Goal: Task Accomplishment & Management: Use online tool/utility

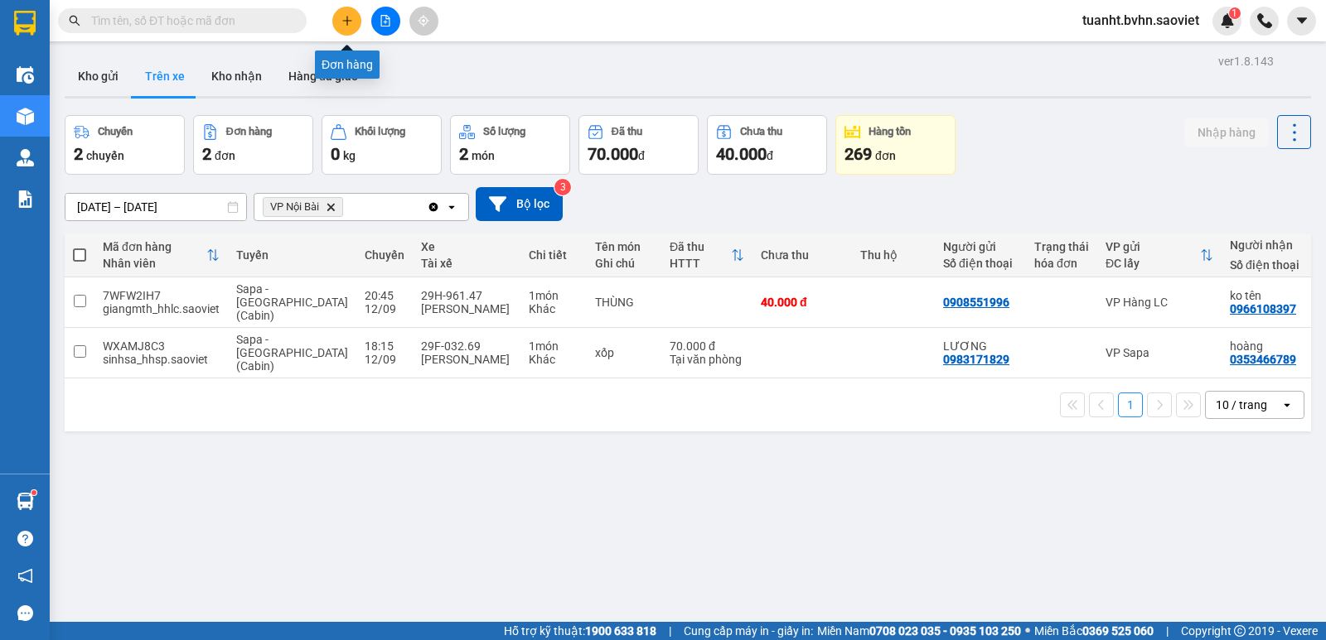
click at [345, 22] on icon "plus" at bounding box center [347, 21] width 12 height 12
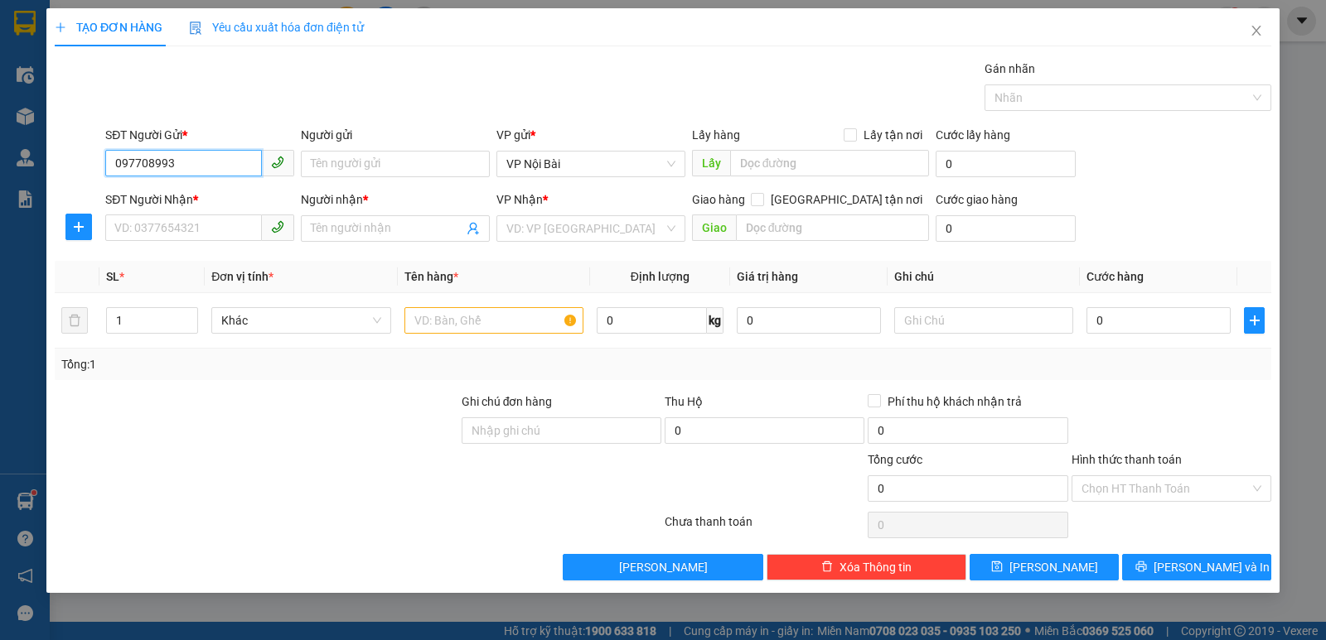
type input "0977089939"
click at [225, 201] on div "0977089939 - KT" at bounding box center [199, 197] width 169 height 18
type input "KT"
type input "0911428786"
type input "THỰC ANH"
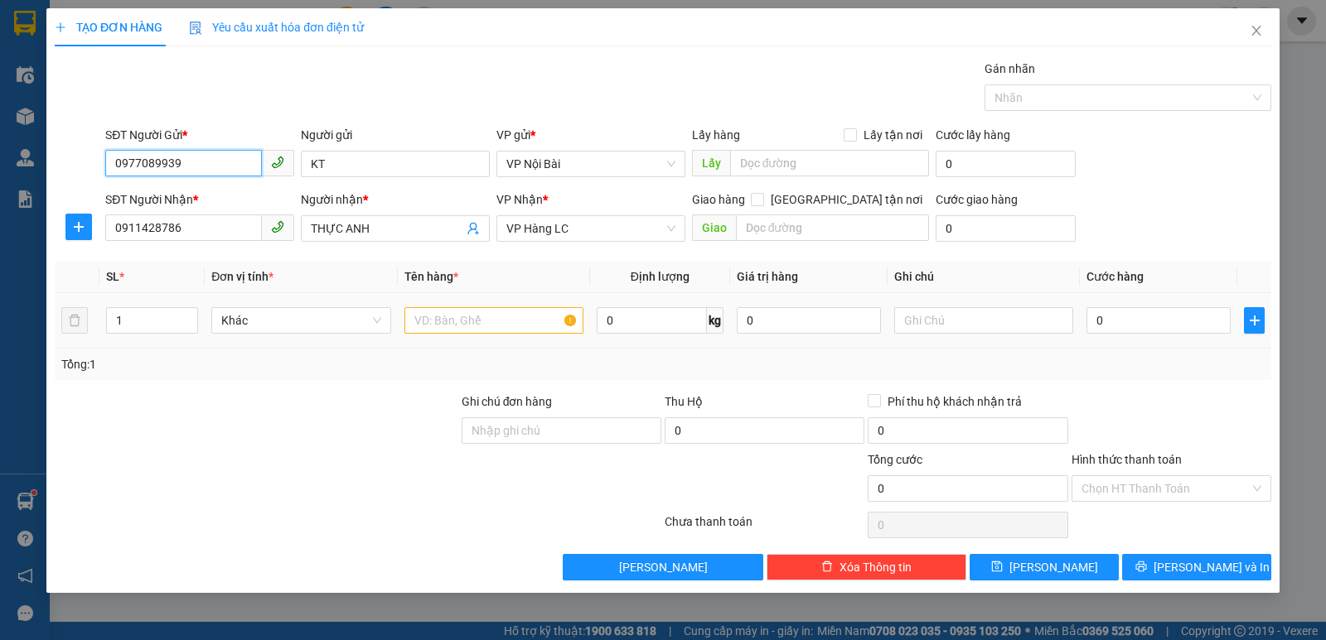
type input "0977089939"
click at [460, 323] on input "text" at bounding box center [493, 320] width 179 height 27
drag, startPoint x: 422, startPoint y: 321, endPoint x: 407, endPoint y: 325, distance: 15.3
click at [407, 325] on input "1 kiện liền 4" at bounding box center [493, 320] width 179 height 27
click at [485, 318] on input "kiện liền 4" at bounding box center [493, 320] width 179 height 27
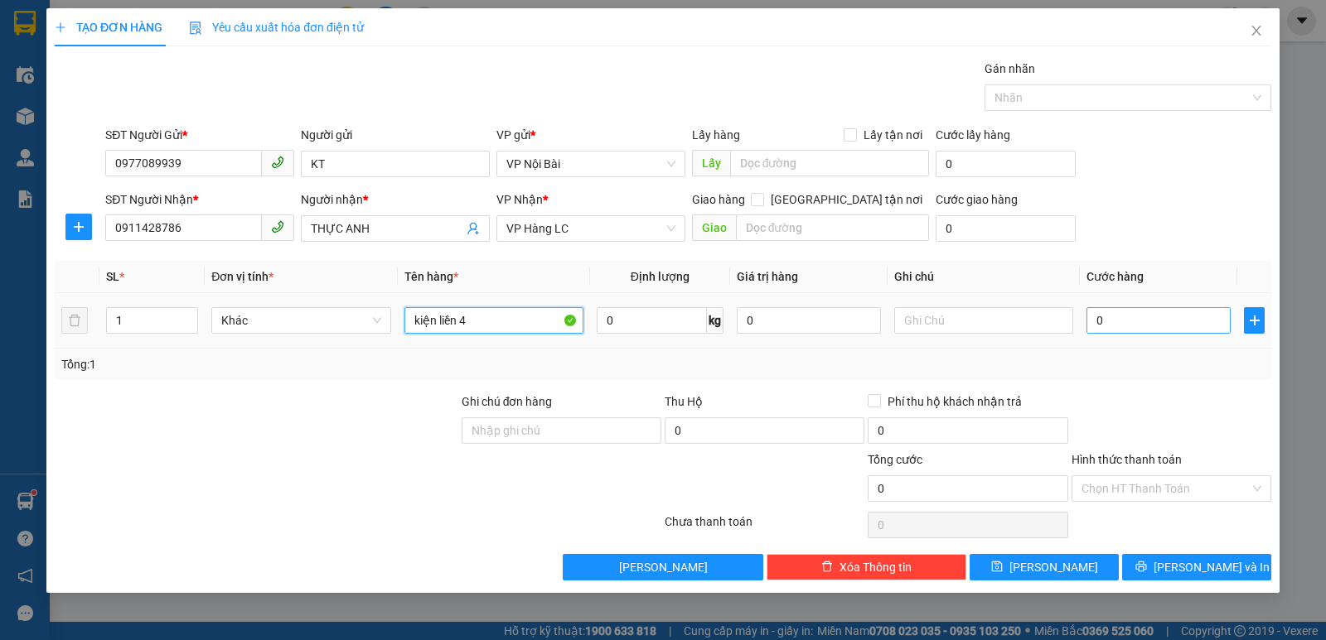
type input "kiện liền 4"
click at [1130, 316] on input "0" at bounding box center [1158, 320] width 144 height 27
type input "1"
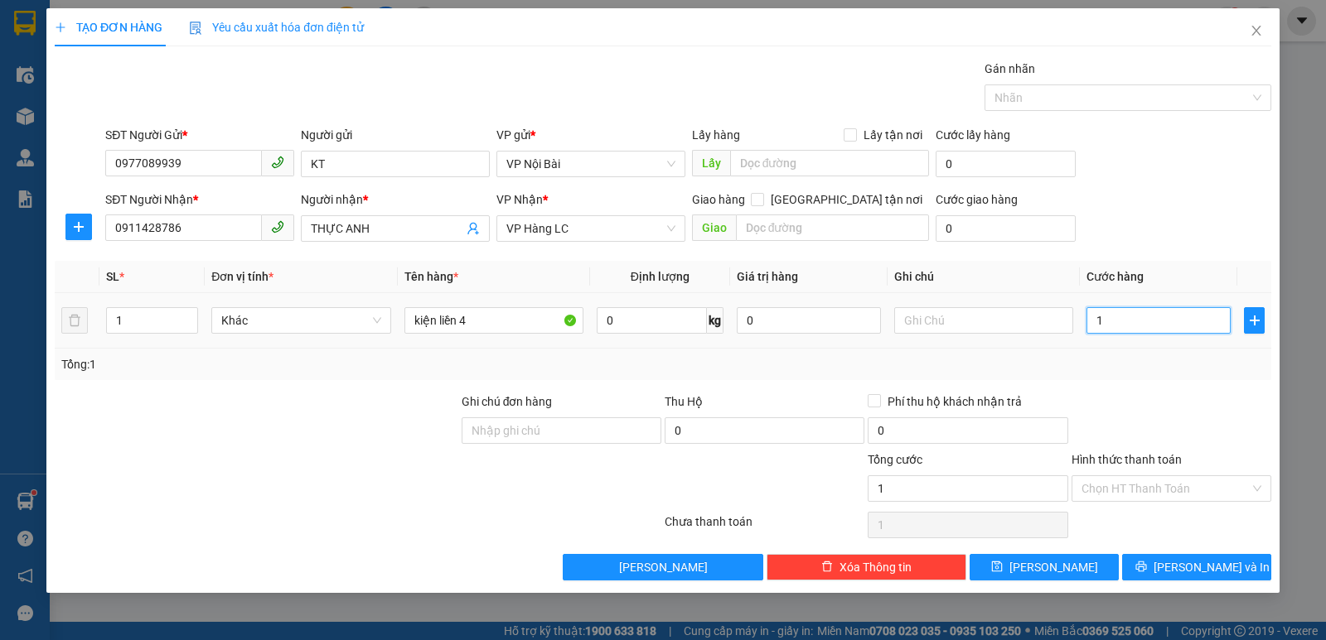
type input "10"
type input "100"
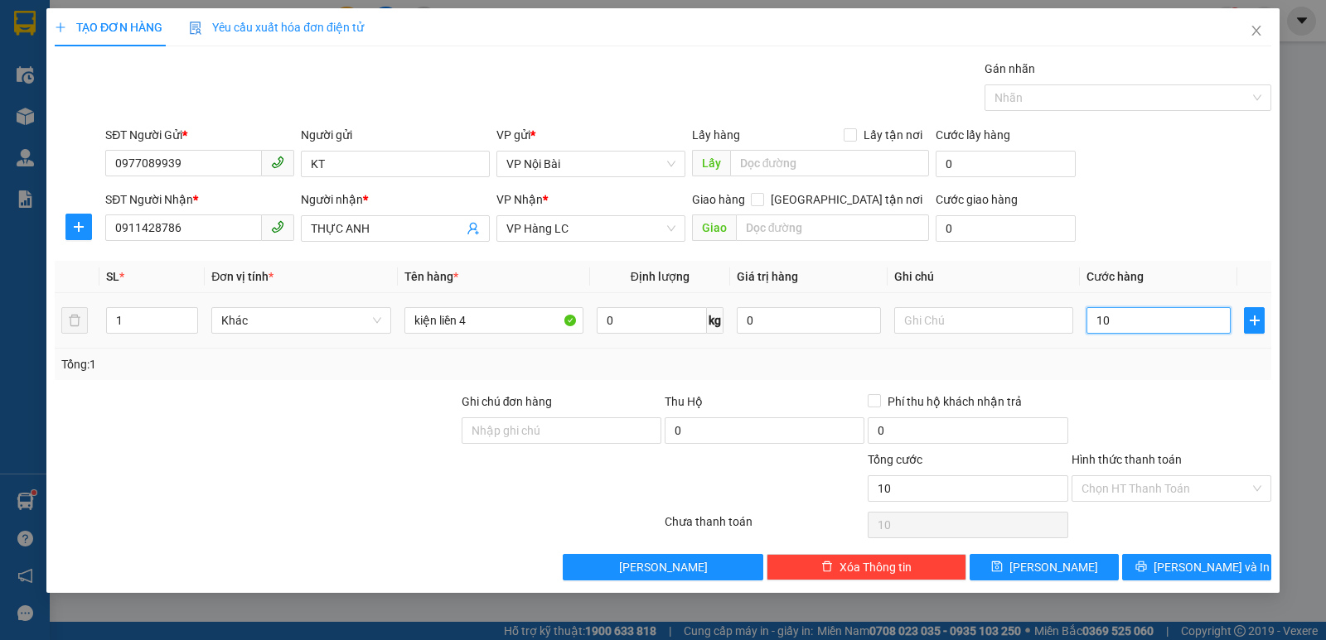
type input "100"
type input "1.000"
type input "10.000"
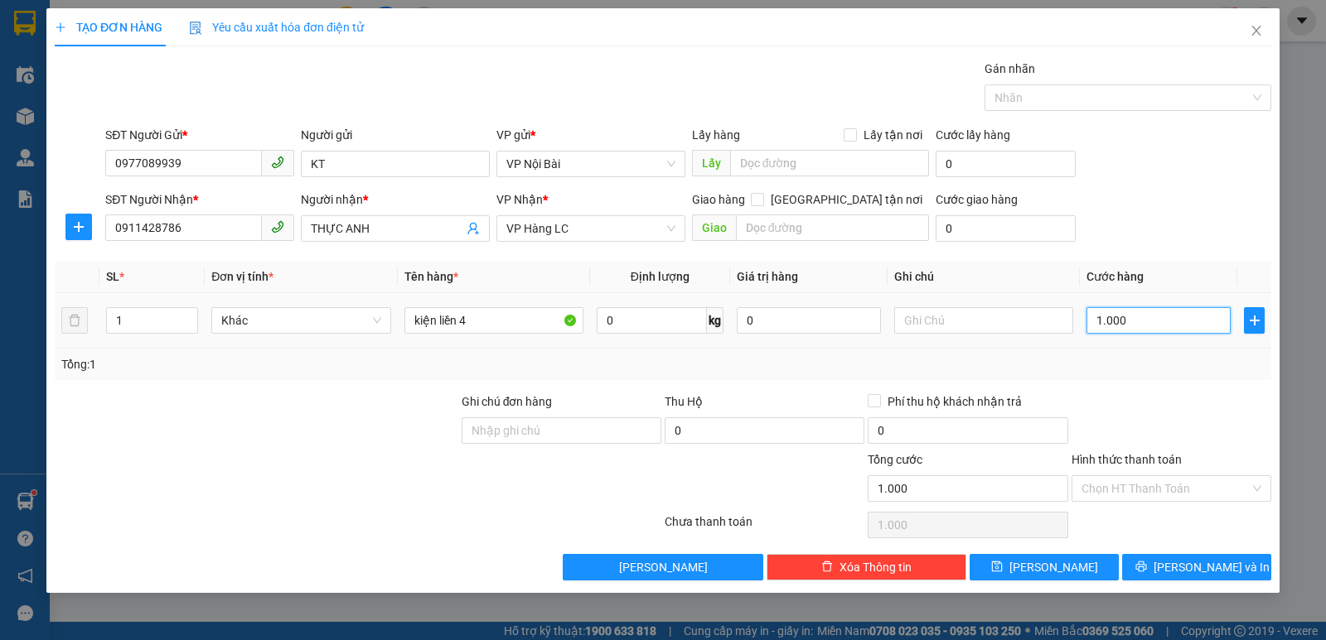
type input "10.000"
type input "100.000"
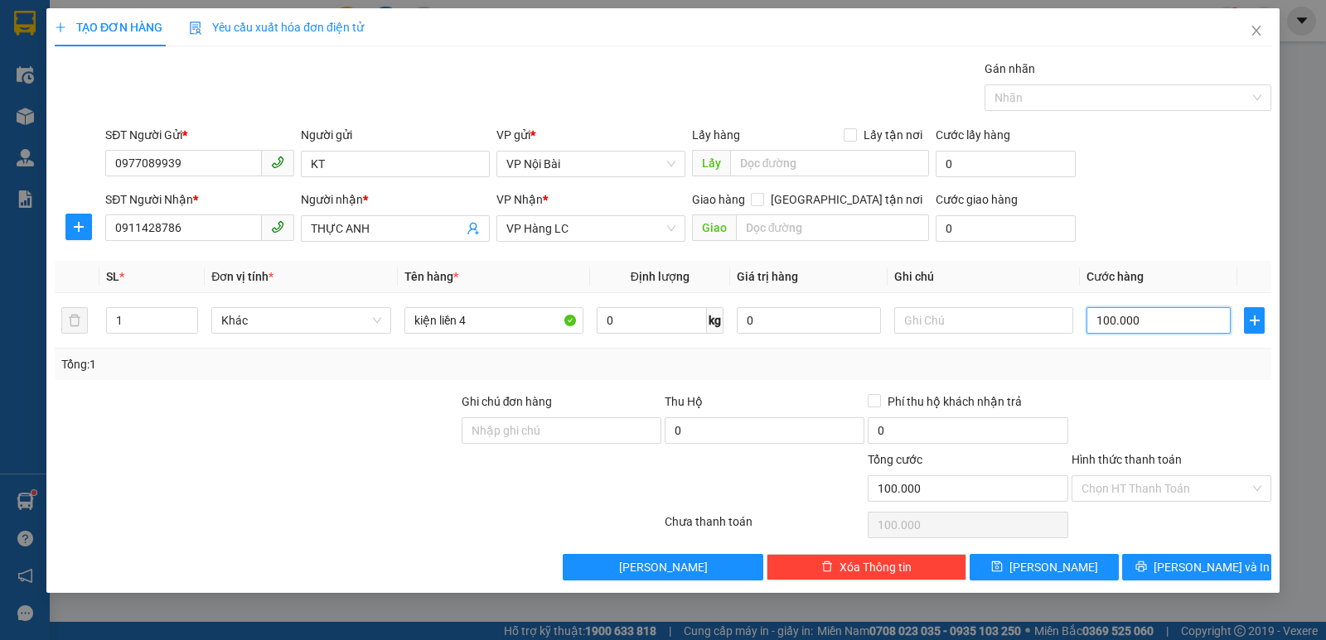
type input "100.000"
click at [1153, 399] on div at bounding box center [1171, 422] width 203 height 58
click at [1182, 577] on button "[PERSON_NAME] và In" at bounding box center [1196, 567] width 149 height 27
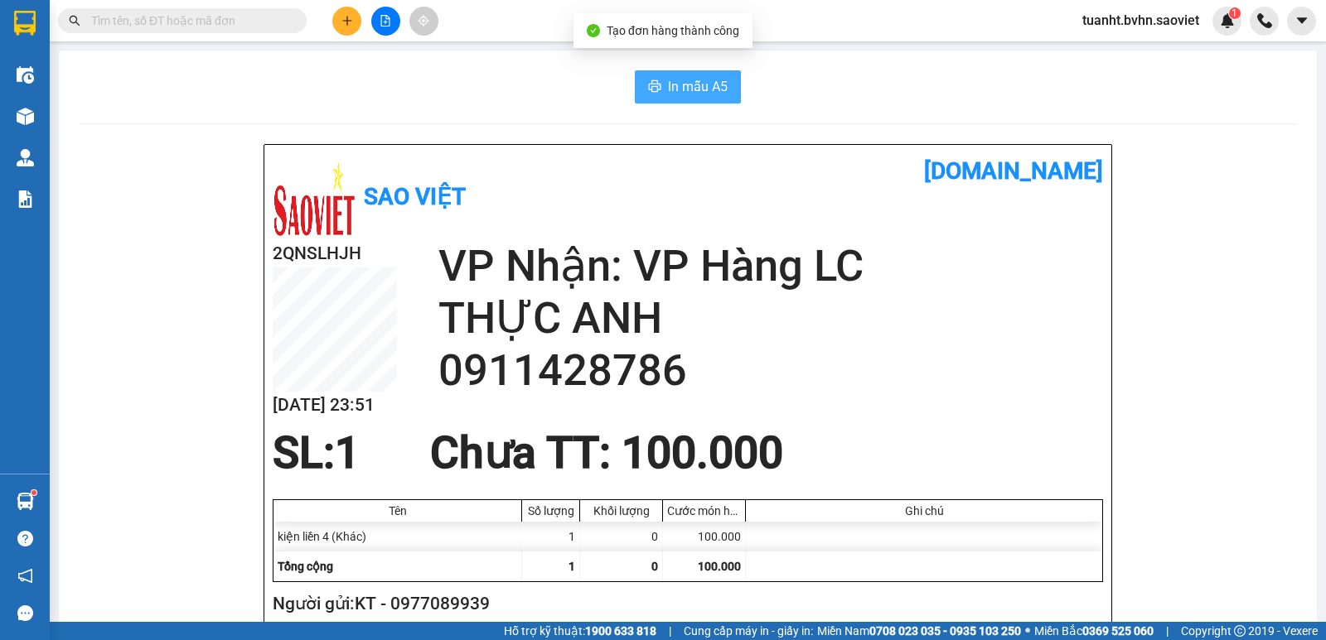
click at [715, 80] on span "In mẫu A5" at bounding box center [698, 86] width 60 height 21
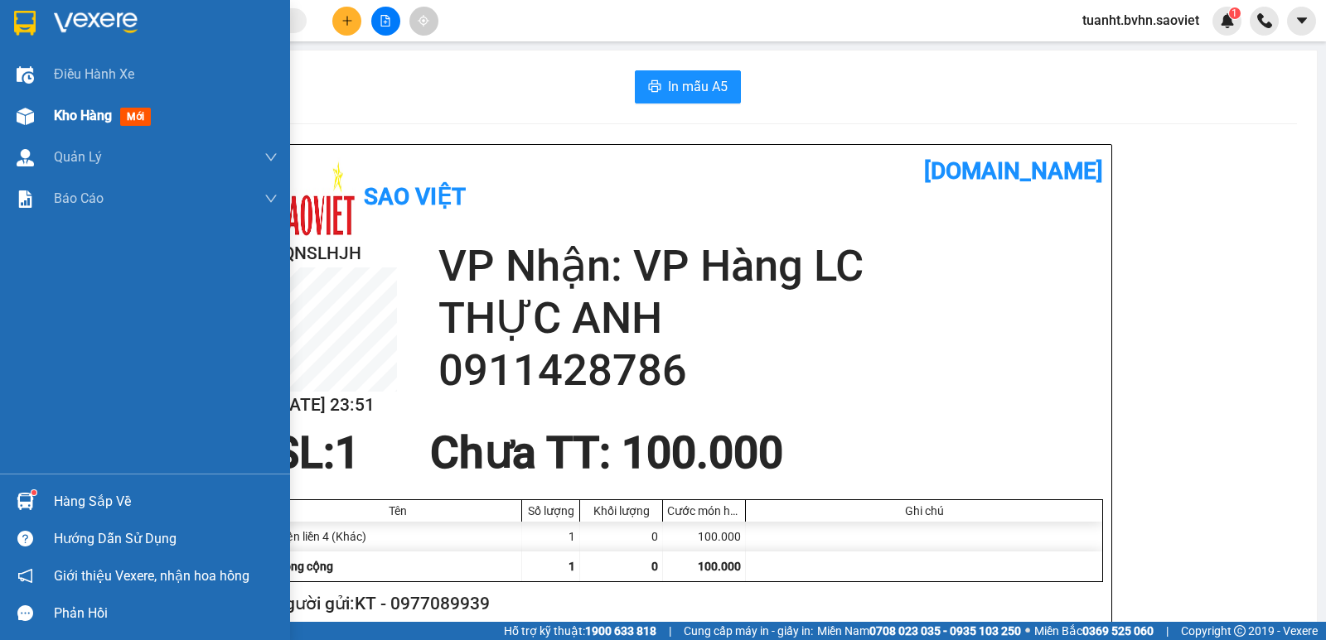
click at [28, 120] on img at bounding box center [25, 116] width 17 height 17
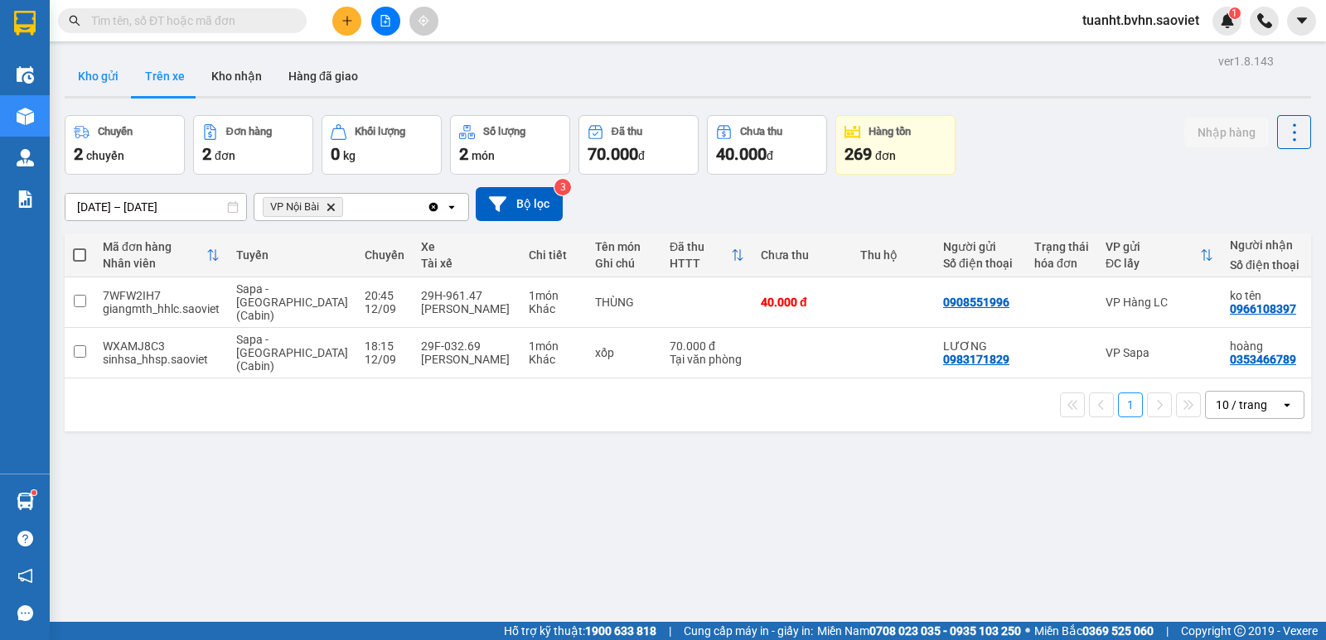
click at [114, 78] on button "Kho gửi" at bounding box center [98, 76] width 67 height 40
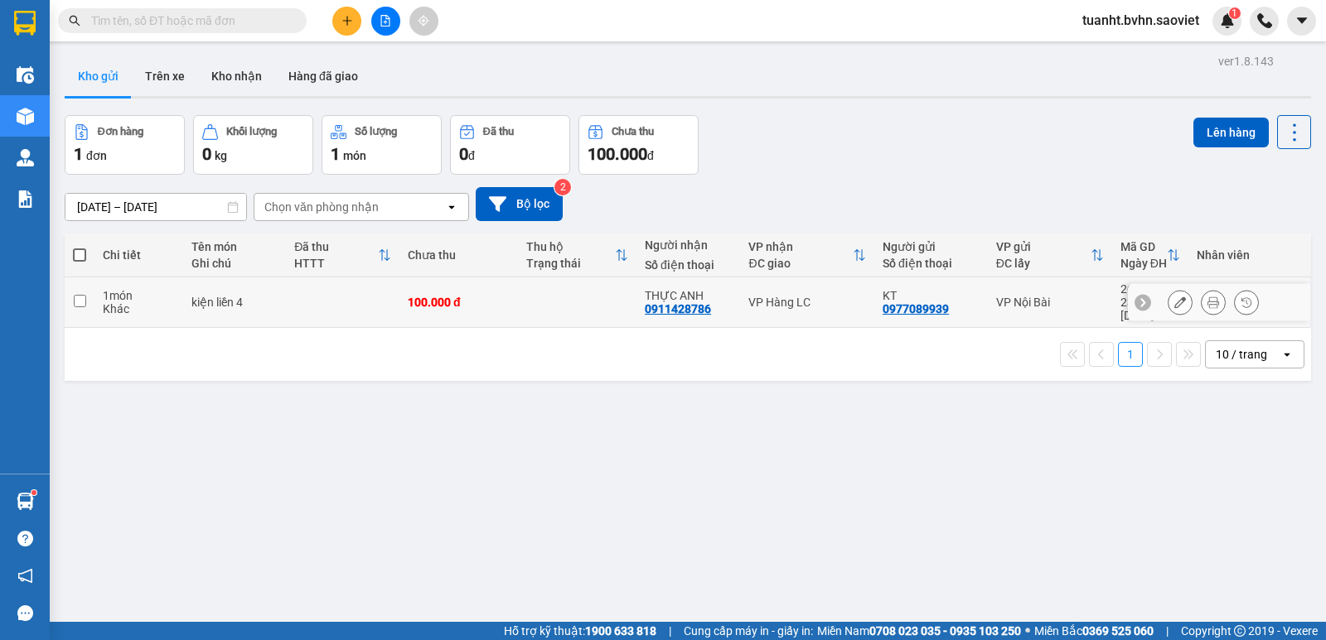
click at [81, 295] on input "checkbox" at bounding box center [80, 301] width 12 height 12
checkbox input "true"
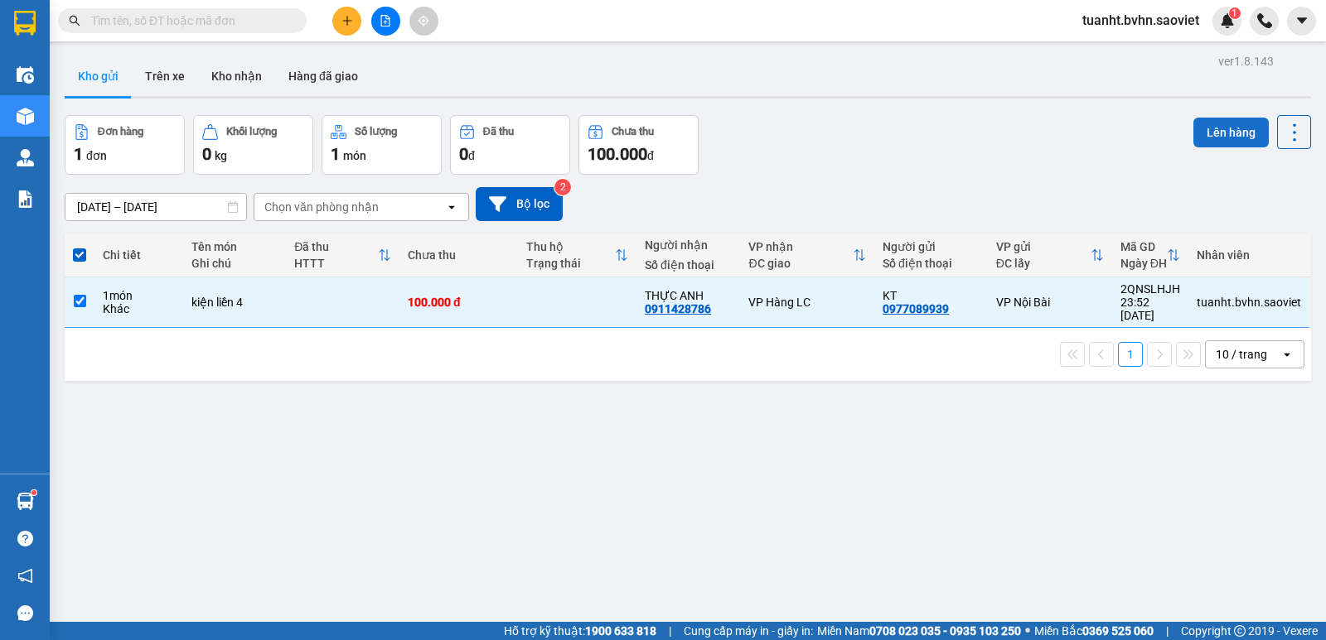
click at [1195, 127] on button "Lên hàng" at bounding box center [1230, 133] width 75 height 30
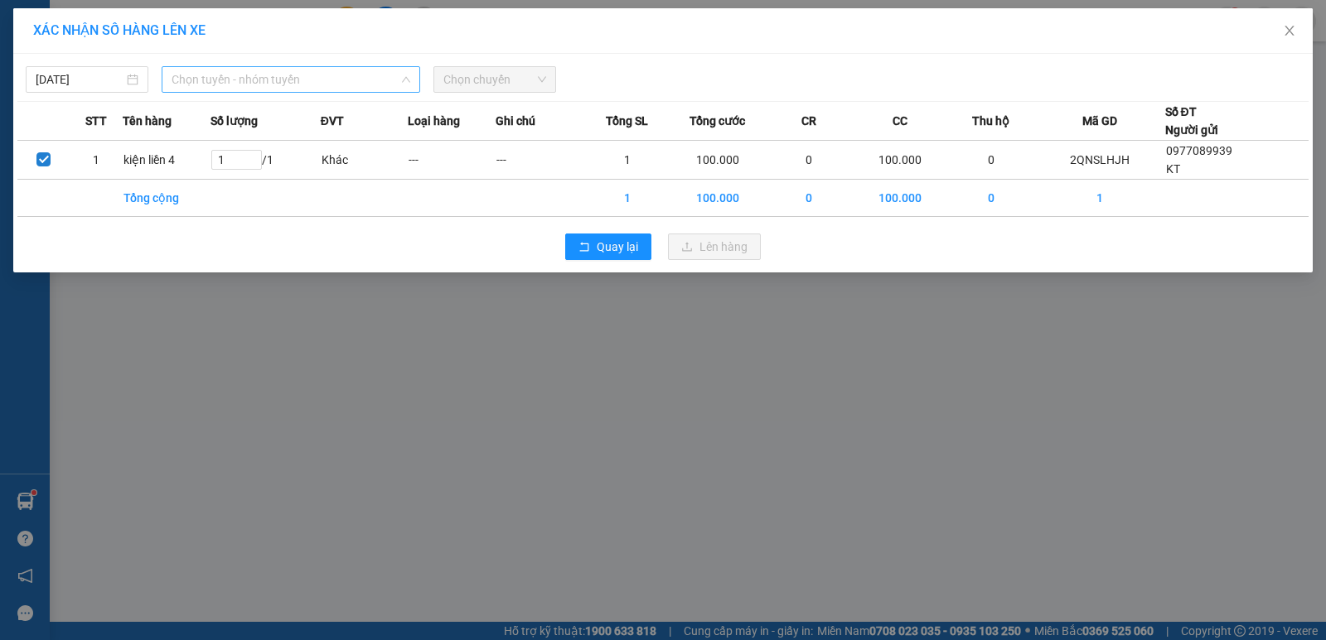
click at [221, 81] on span "Chọn tuyến - nhóm tuyến" at bounding box center [290, 79] width 239 height 25
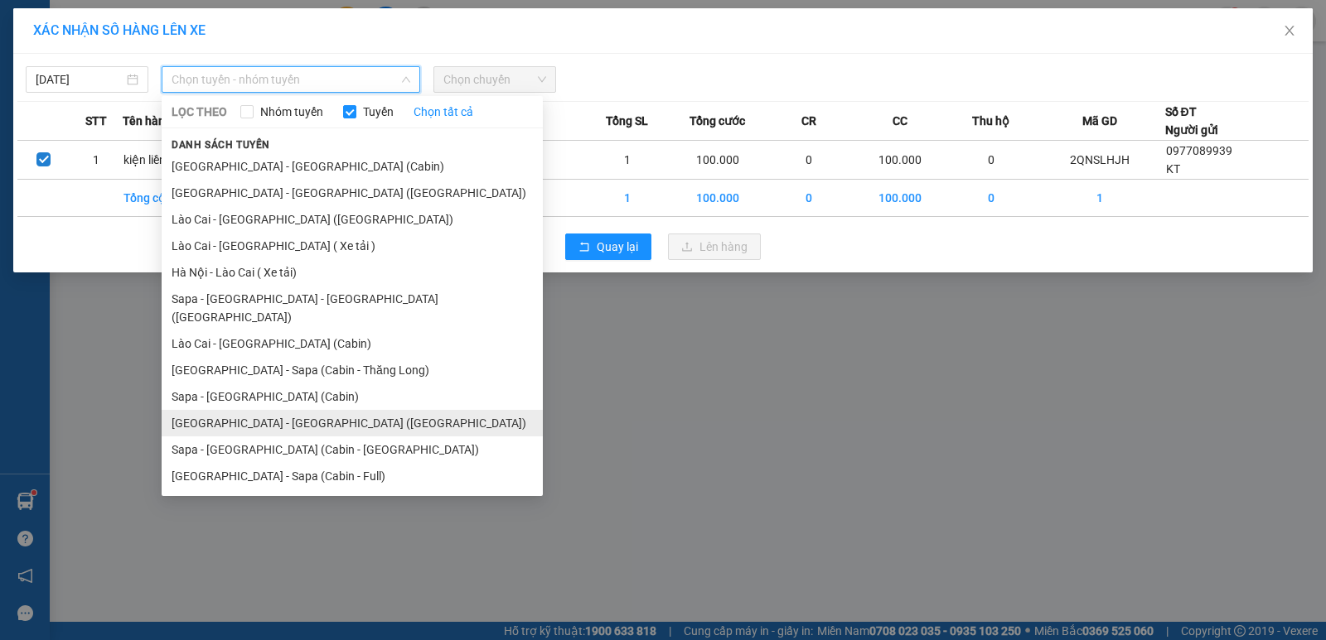
click at [311, 410] on li "[GEOGRAPHIC_DATA] - [GEOGRAPHIC_DATA] ([GEOGRAPHIC_DATA])" at bounding box center [352, 423] width 381 height 27
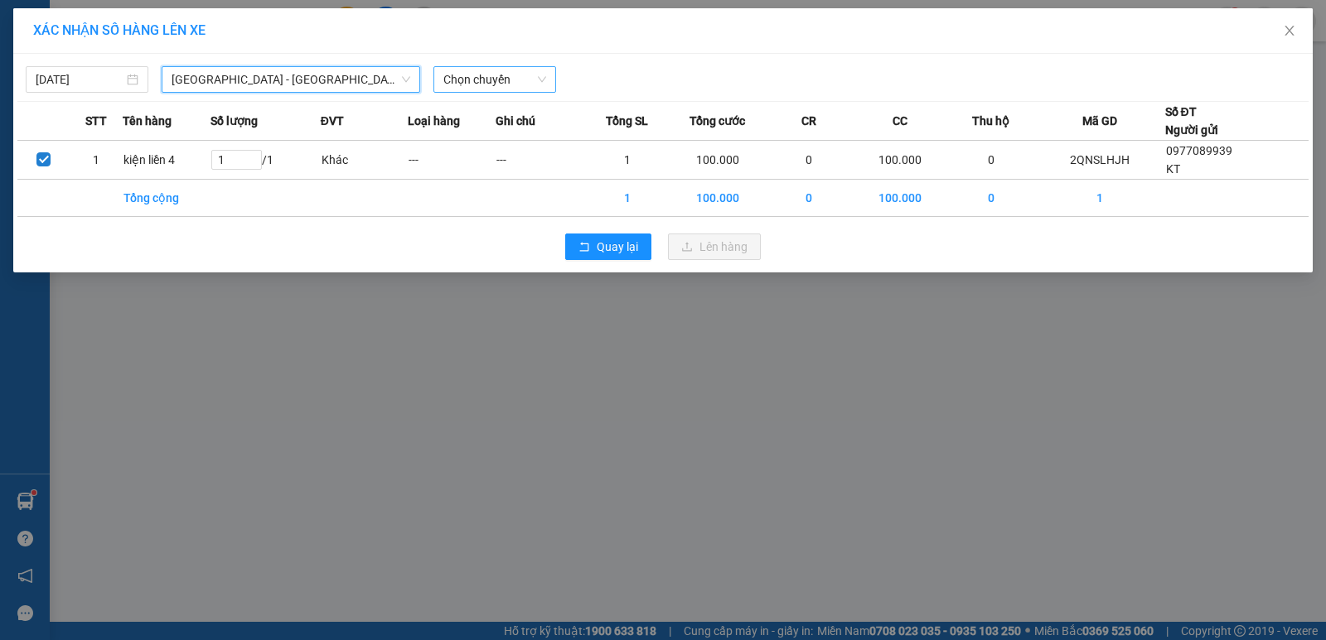
click at [476, 75] on span "Chọn chuyến" at bounding box center [494, 79] width 103 height 25
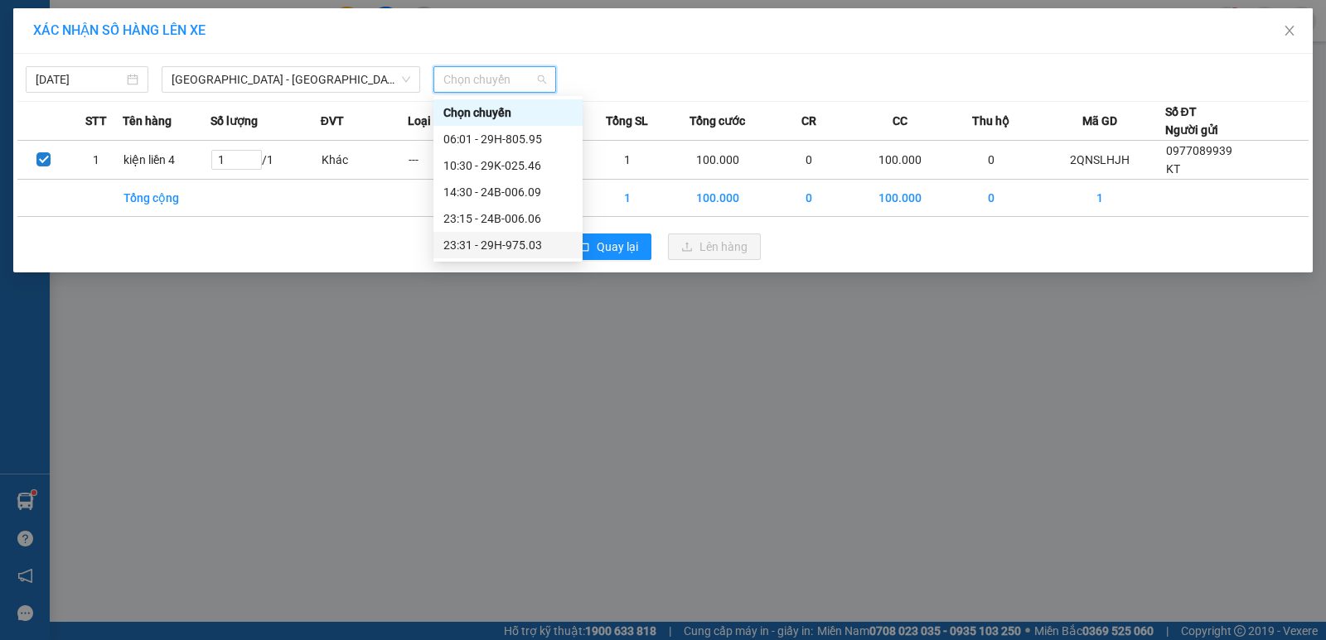
click at [493, 249] on div "23:31 - 29H-975.03" at bounding box center [507, 245] width 129 height 18
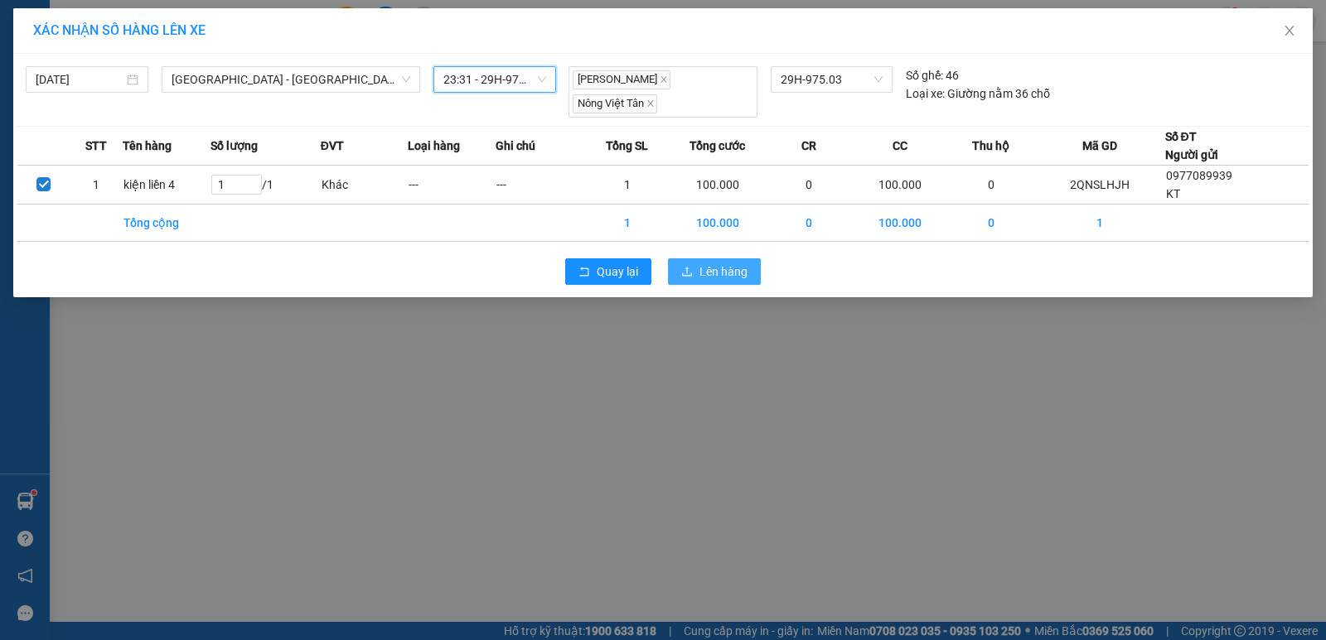
click at [700, 263] on span "Lên hàng" at bounding box center [723, 272] width 48 height 18
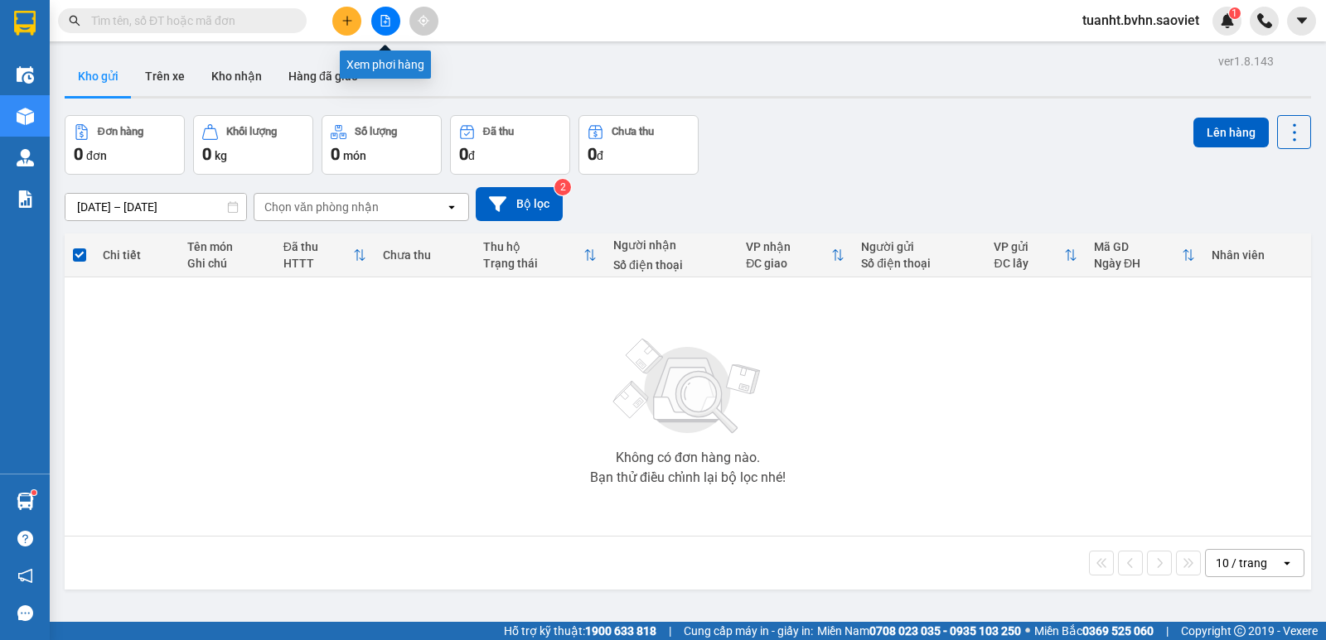
click at [389, 24] on icon "file-add" at bounding box center [385, 21] width 9 height 12
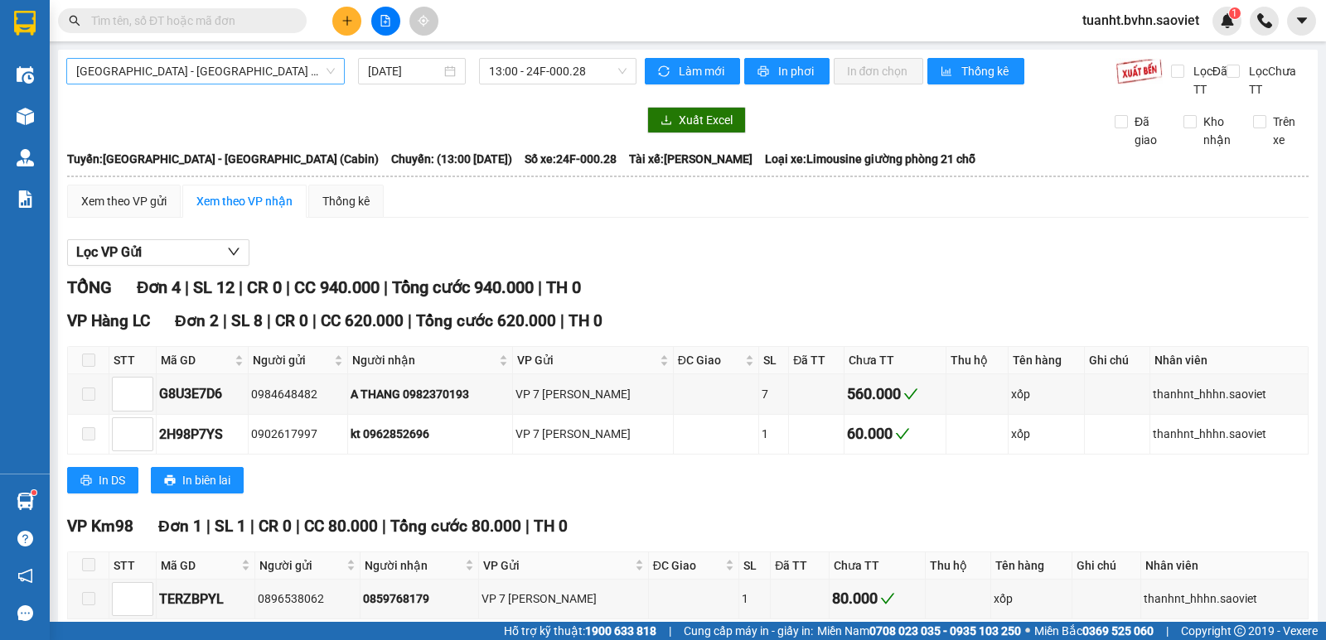
click at [291, 72] on span "[GEOGRAPHIC_DATA] - [GEOGRAPHIC_DATA] (Cabin)" at bounding box center [205, 71] width 258 height 25
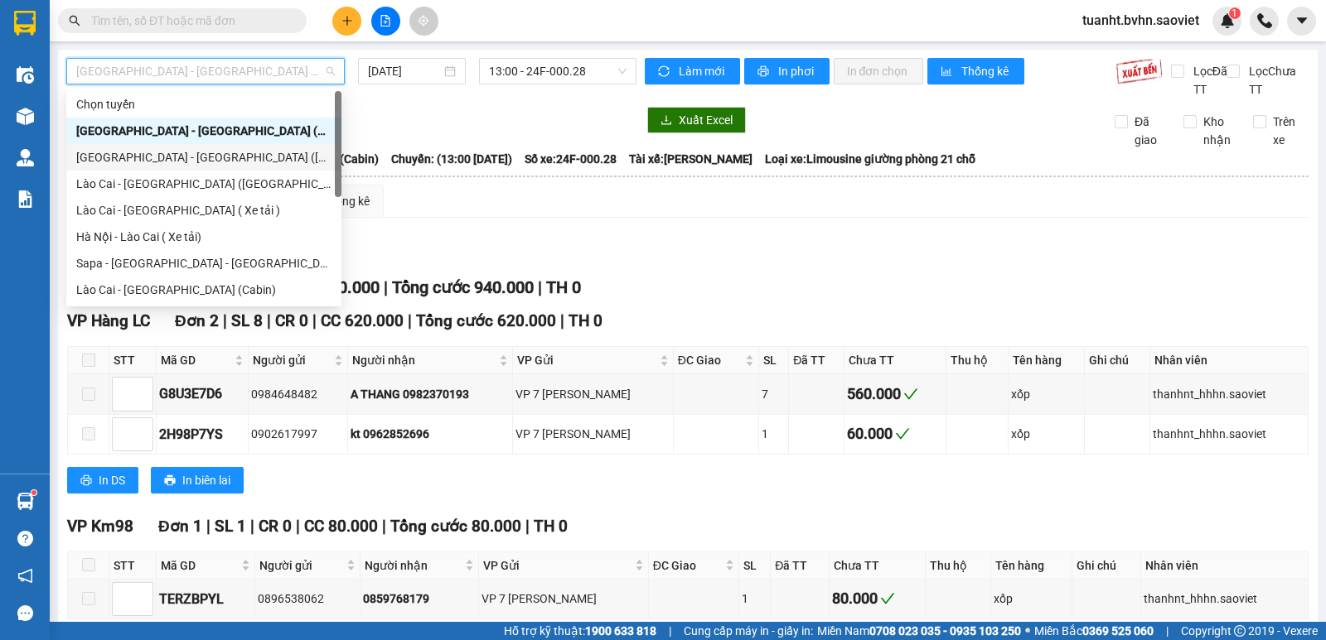
scroll to position [133, 0]
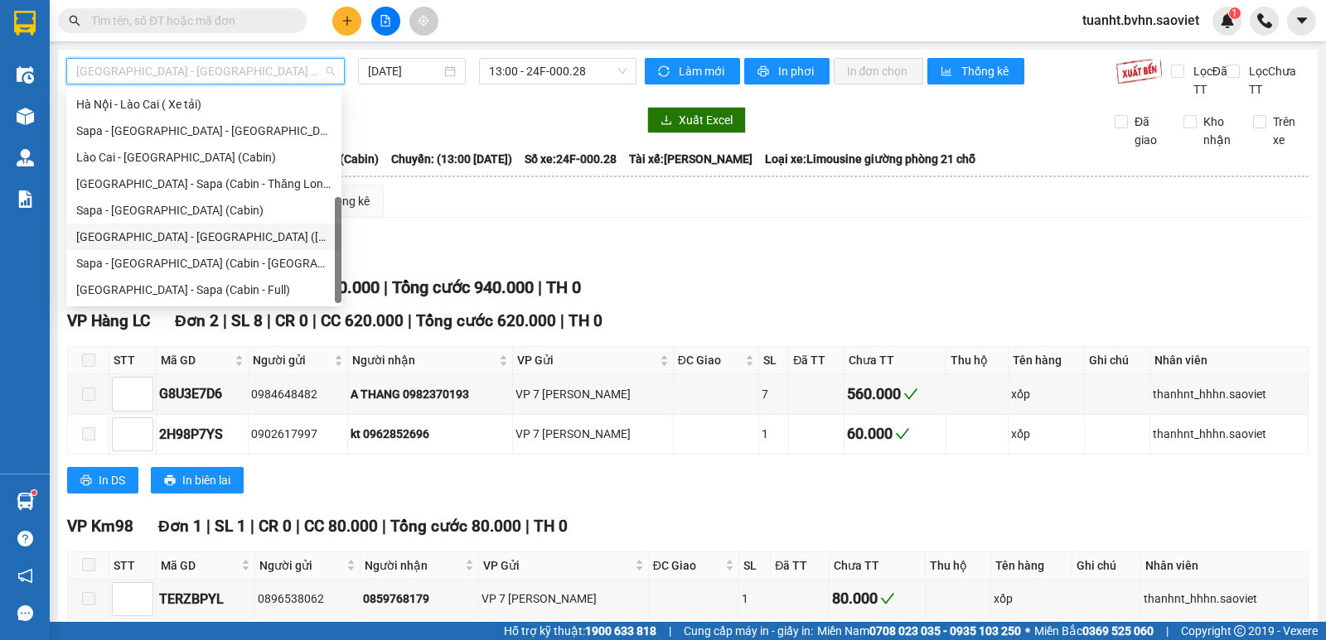
click at [242, 229] on div "[GEOGRAPHIC_DATA] - [GEOGRAPHIC_DATA] ([GEOGRAPHIC_DATA])" at bounding box center [203, 237] width 255 height 18
type input "[DATE]"
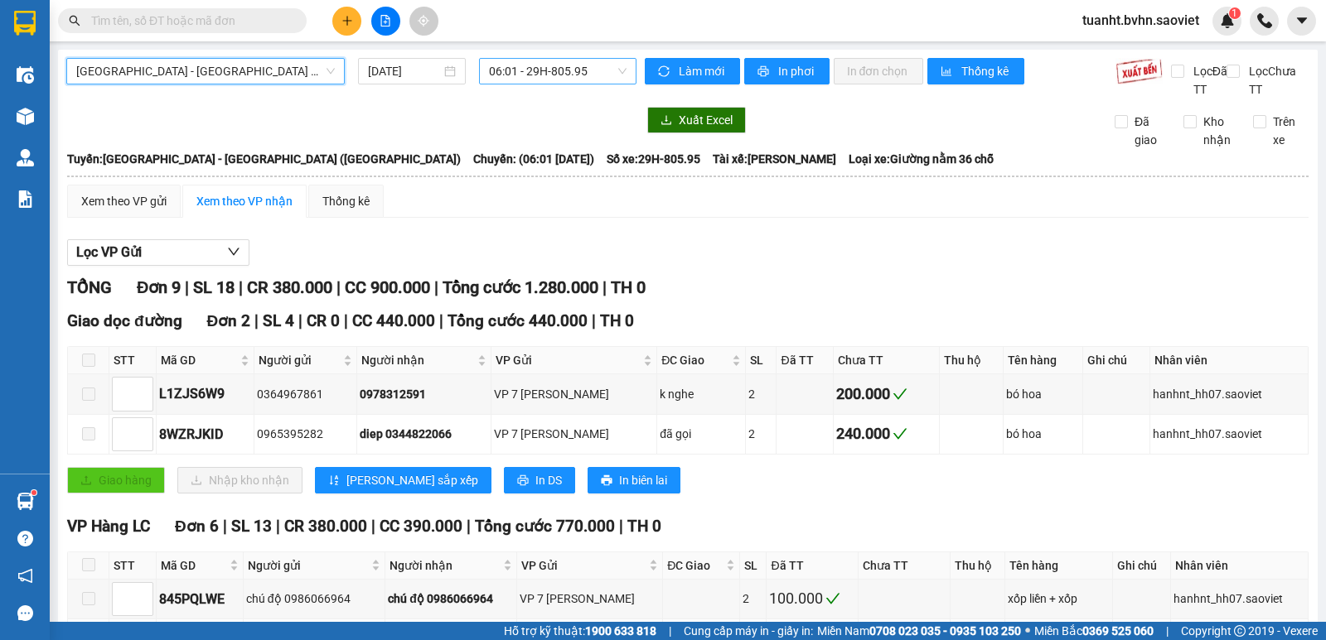
click at [542, 70] on span "06:01 - 29H-805.95" at bounding box center [557, 71] width 137 height 25
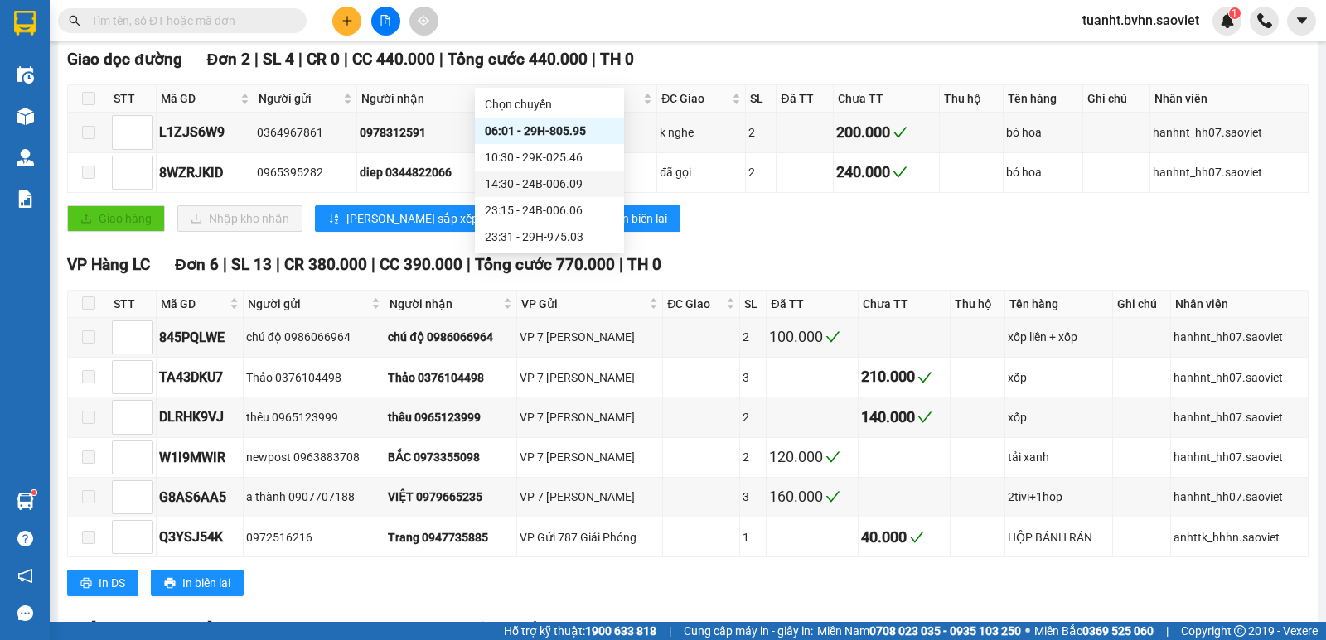
scroll to position [414, 0]
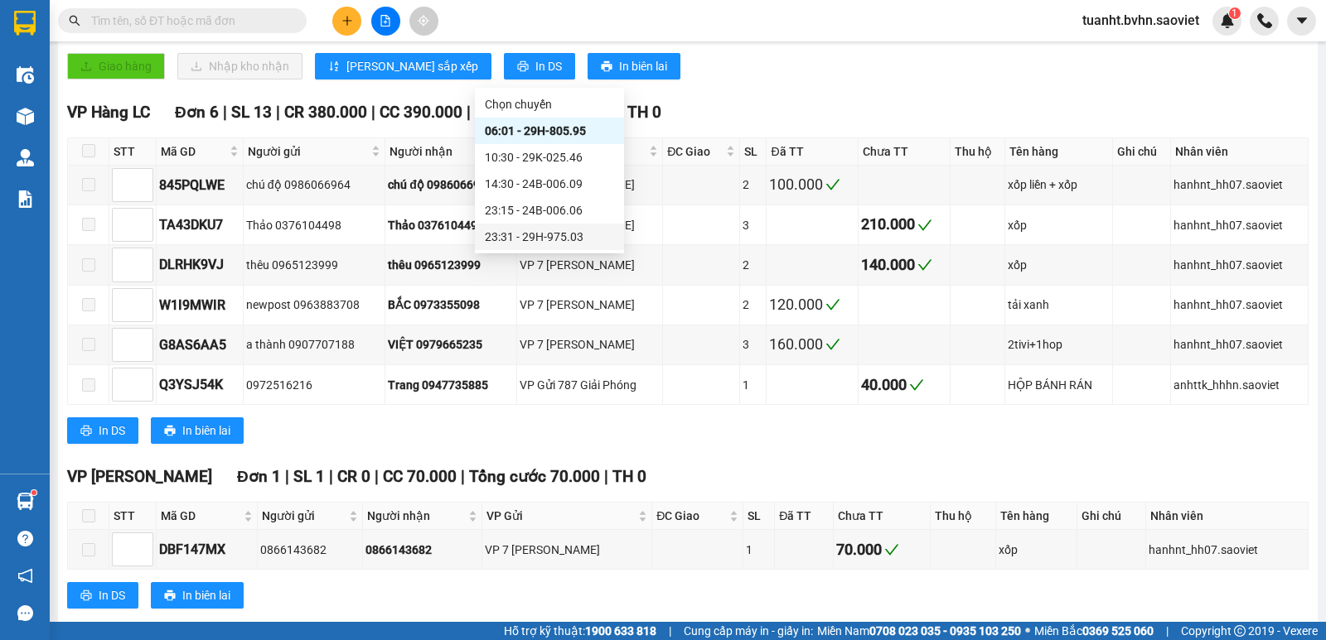
click at [562, 243] on div "23:31 - 29H-975.03" at bounding box center [549, 237] width 129 height 18
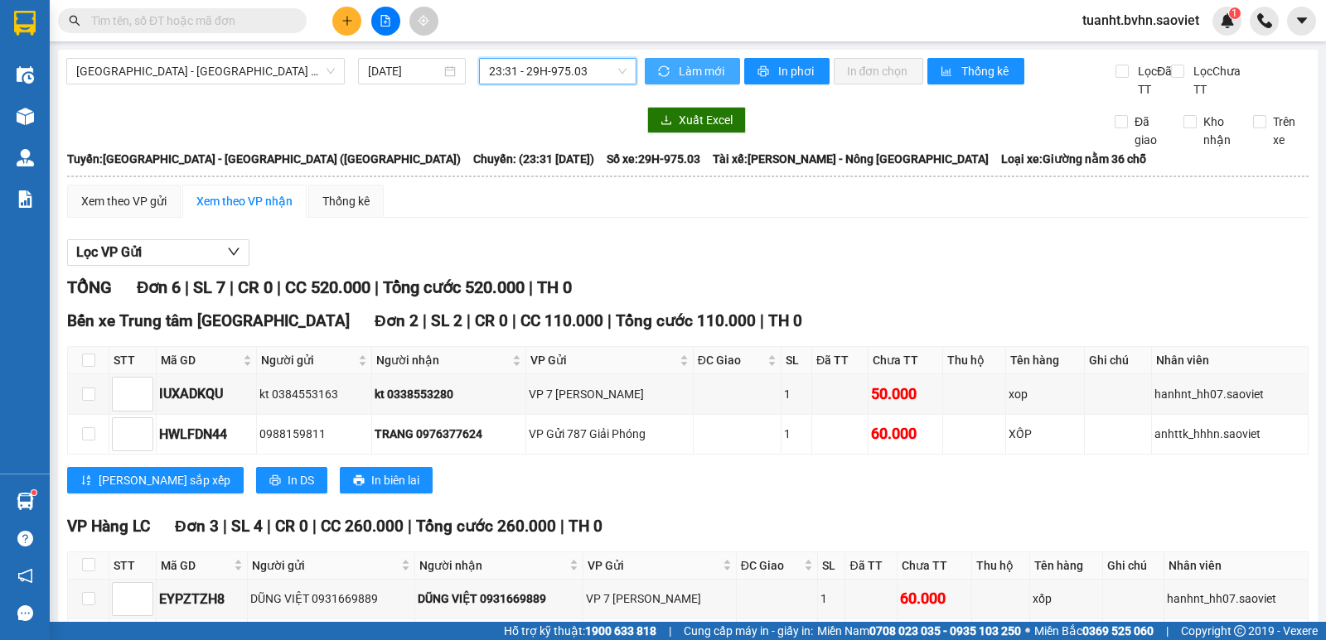
click at [660, 70] on icon "sync" at bounding box center [664, 71] width 12 height 12
click at [783, 62] on span "In phơi" at bounding box center [797, 71] width 38 height 18
click at [277, 71] on span "[GEOGRAPHIC_DATA] - [GEOGRAPHIC_DATA] ([GEOGRAPHIC_DATA])" at bounding box center [205, 71] width 258 height 25
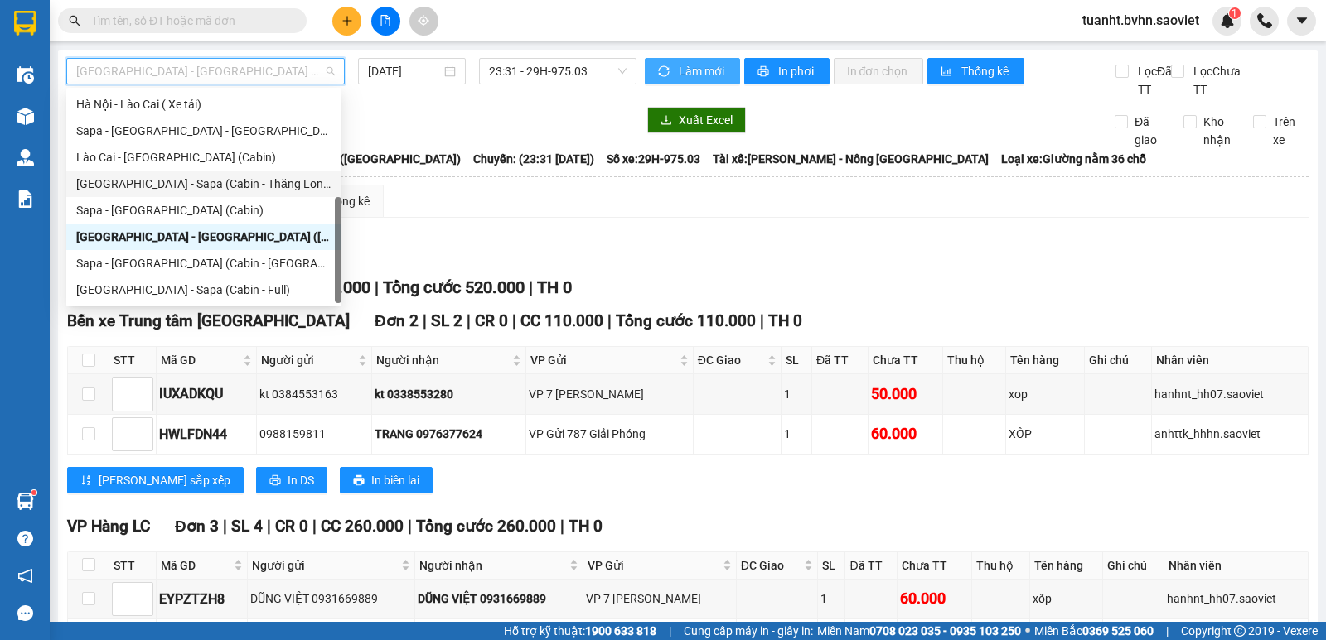
click at [248, 180] on div "[GEOGRAPHIC_DATA] - Sapa (Cabin - Thăng Long)" at bounding box center [203, 184] width 255 height 18
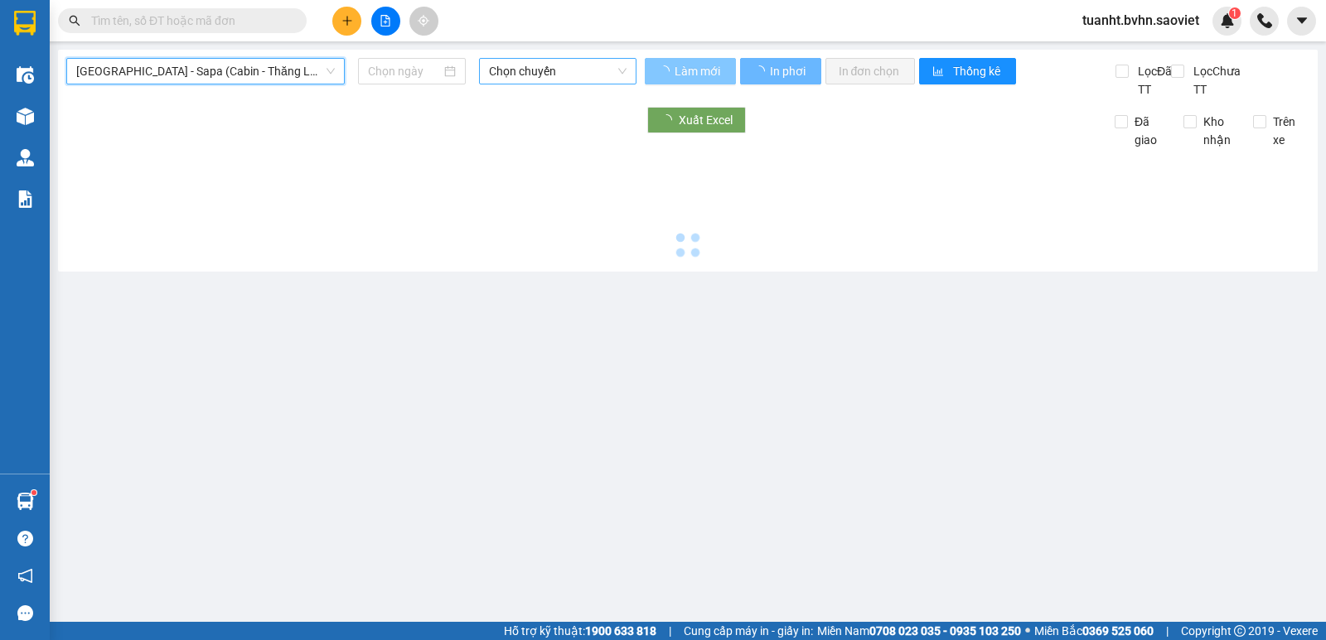
type input "[DATE]"
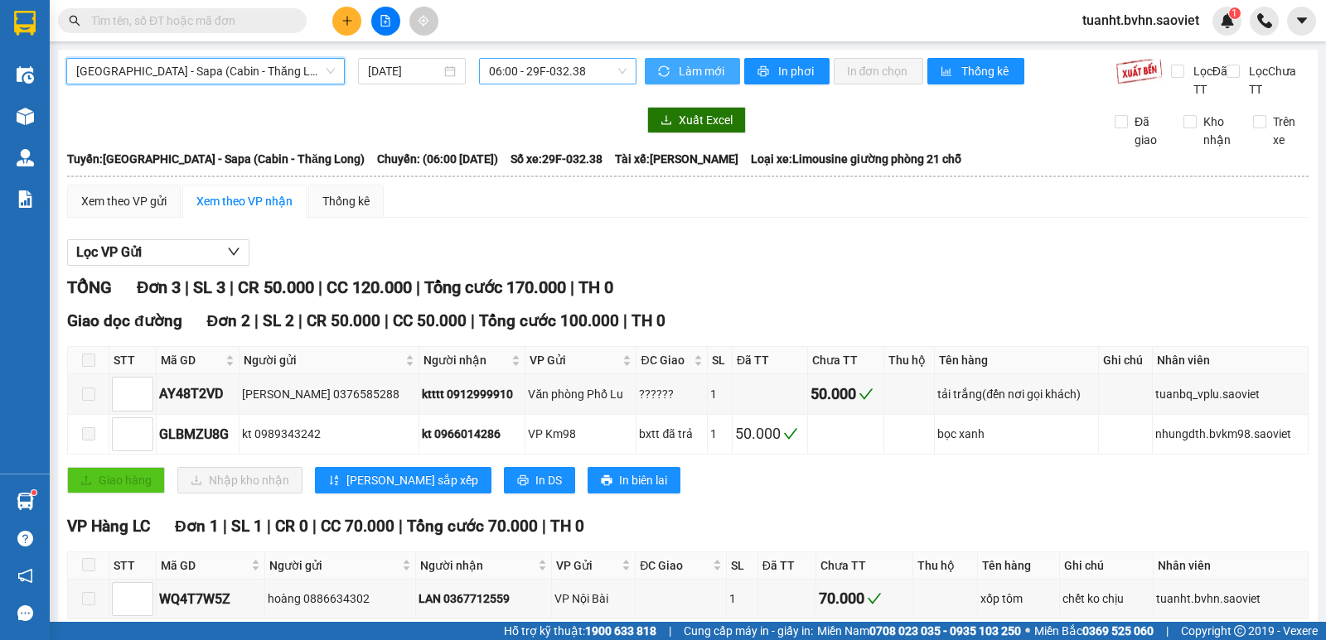
click at [533, 69] on span "06:00 - 29F-032.38" at bounding box center [557, 71] width 137 height 25
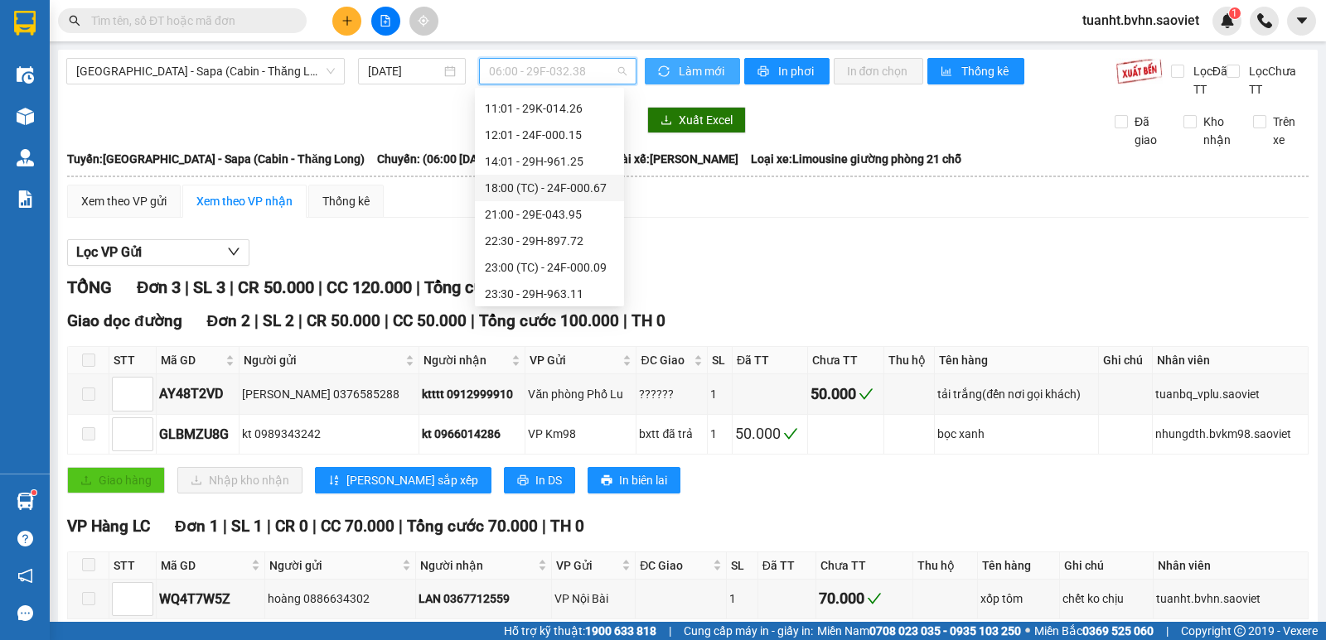
scroll to position [265, 0]
click at [550, 203] on div "23:30 - 29H-963.11" at bounding box center [549, 210] width 129 height 18
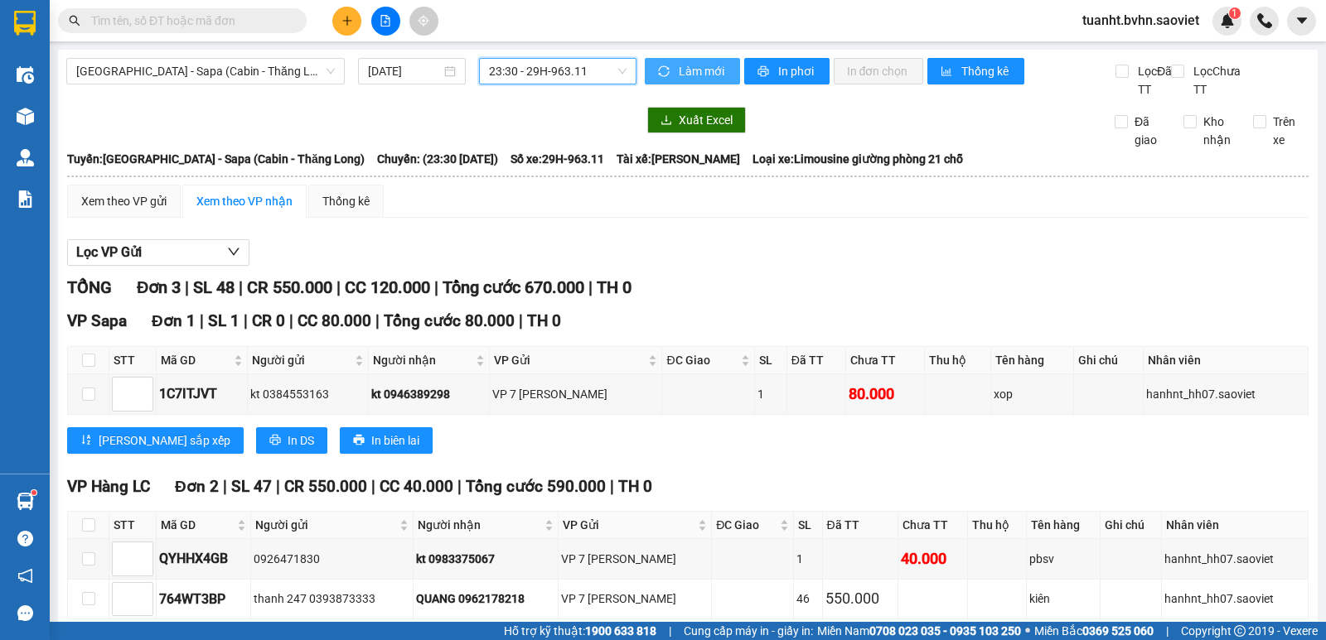
click at [667, 70] on button "Làm mới" at bounding box center [692, 71] width 95 height 27
click at [770, 71] on button "In phơi" at bounding box center [786, 71] width 85 height 27
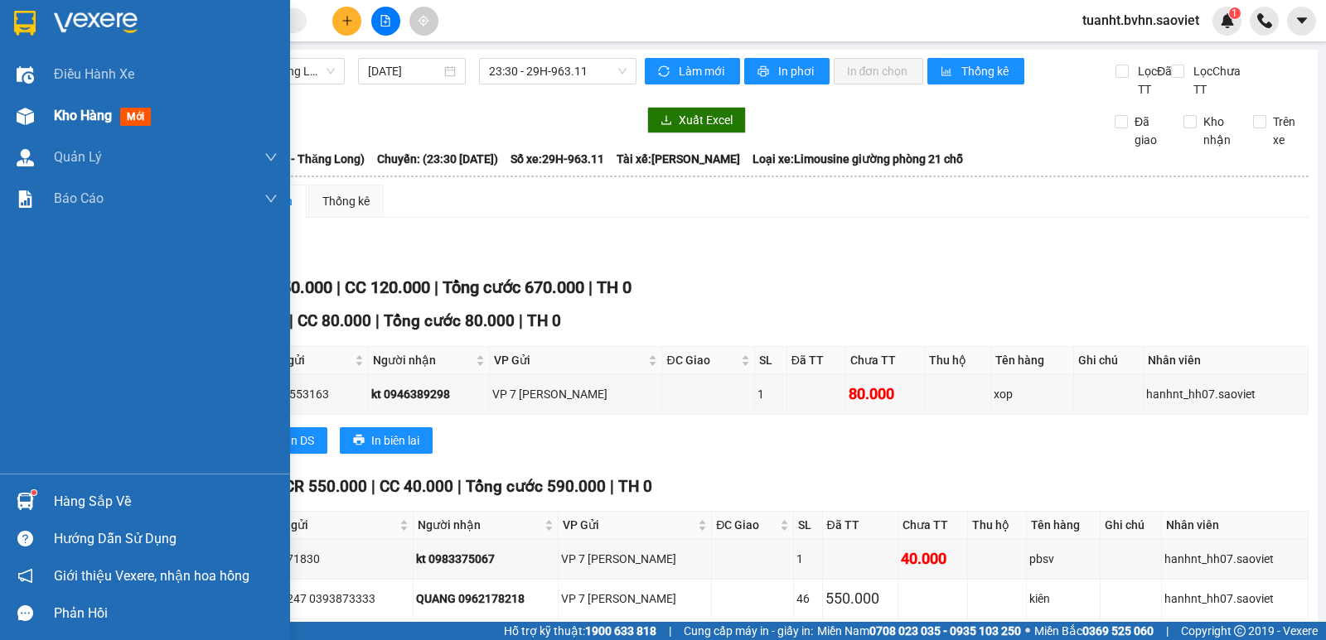
click at [24, 108] on img at bounding box center [25, 116] width 17 height 17
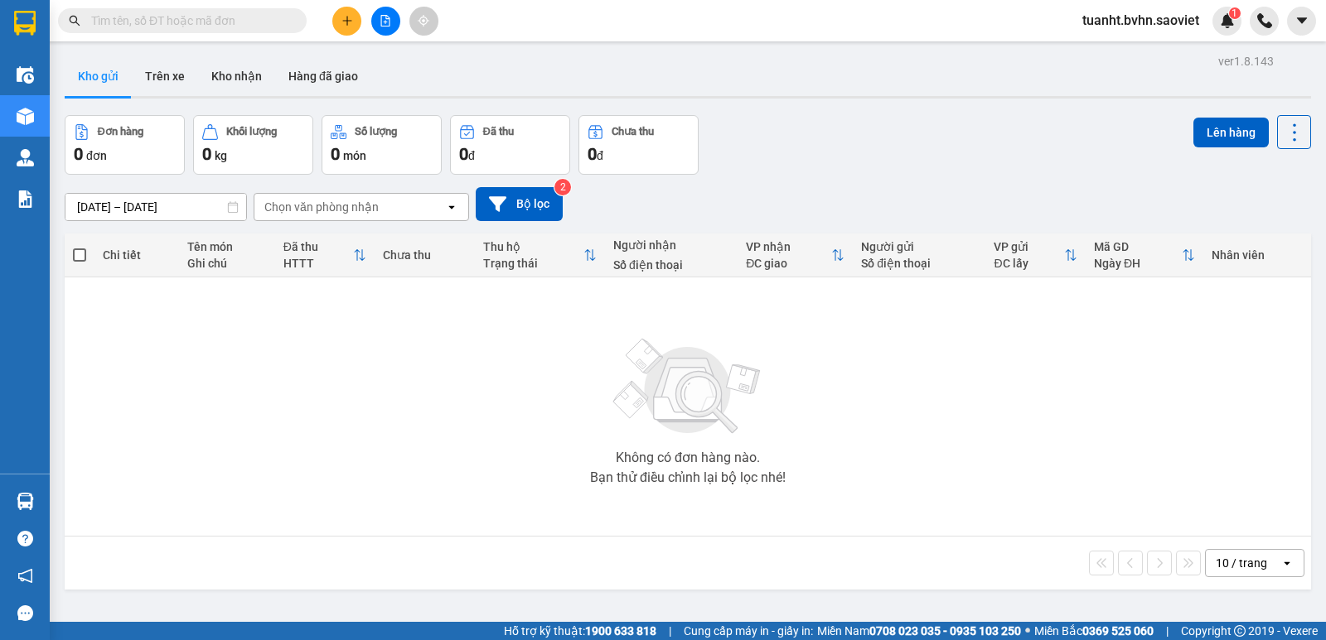
click at [293, 203] on div "Chọn văn phòng nhận" at bounding box center [321, 207] width 114 height 17
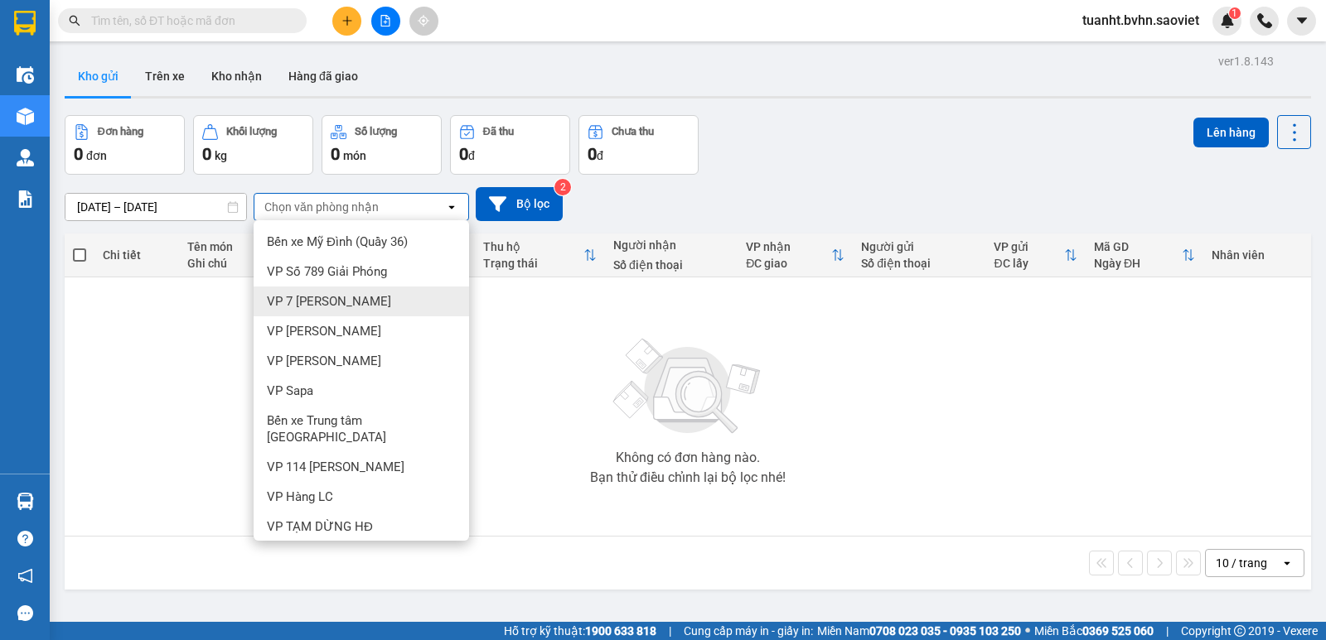
scroll to position [140, 0]
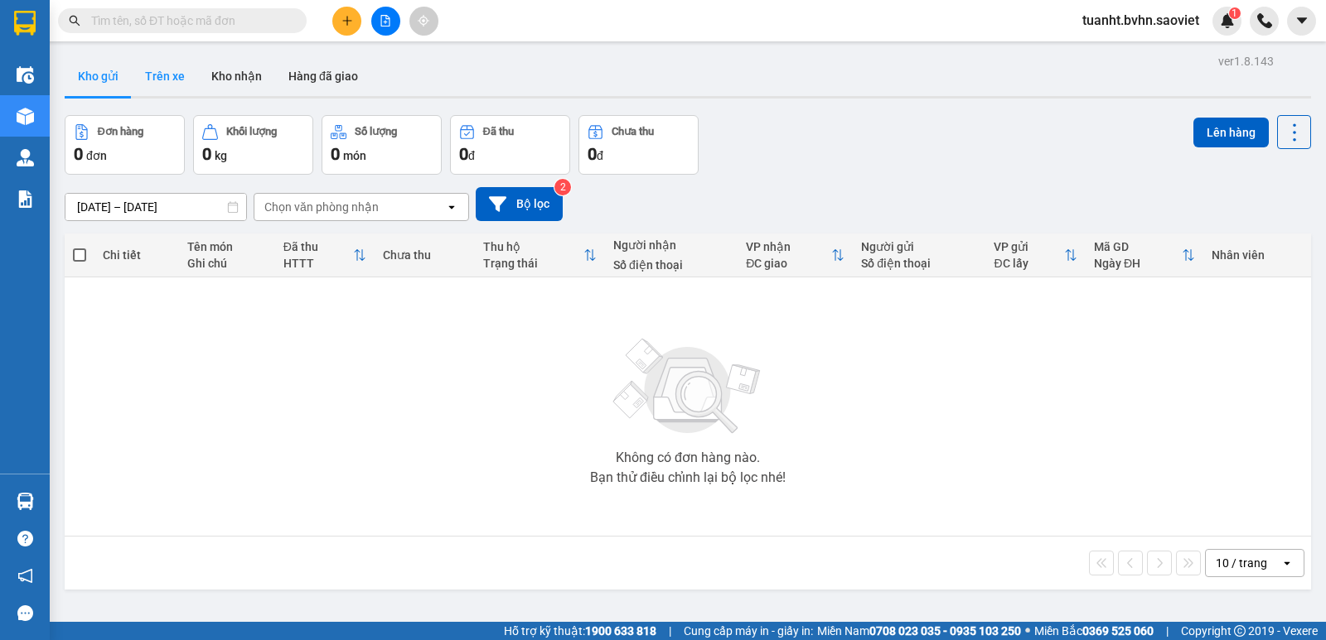
click at [166, 89] on button "Trên xe" at bounding box center [165, 76] width 66 height 40
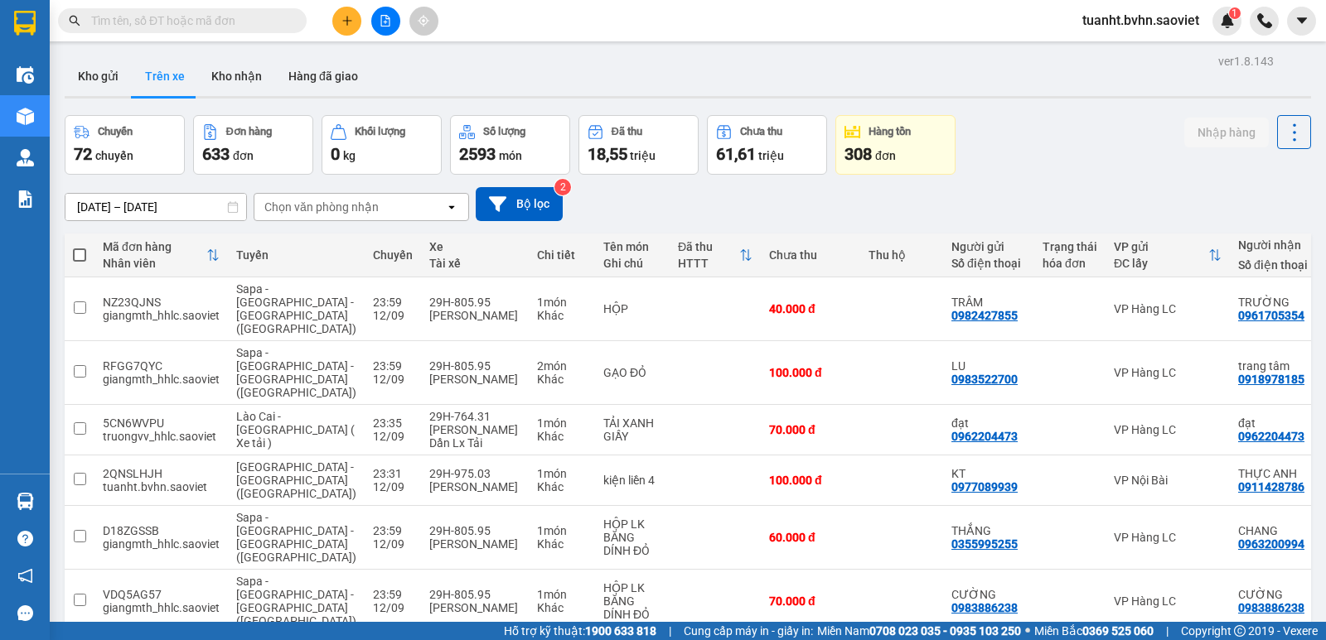
click at [342, 210] on div "Chọn văn phòng nhận" at bounding box center [321, 207] width 114 height 17
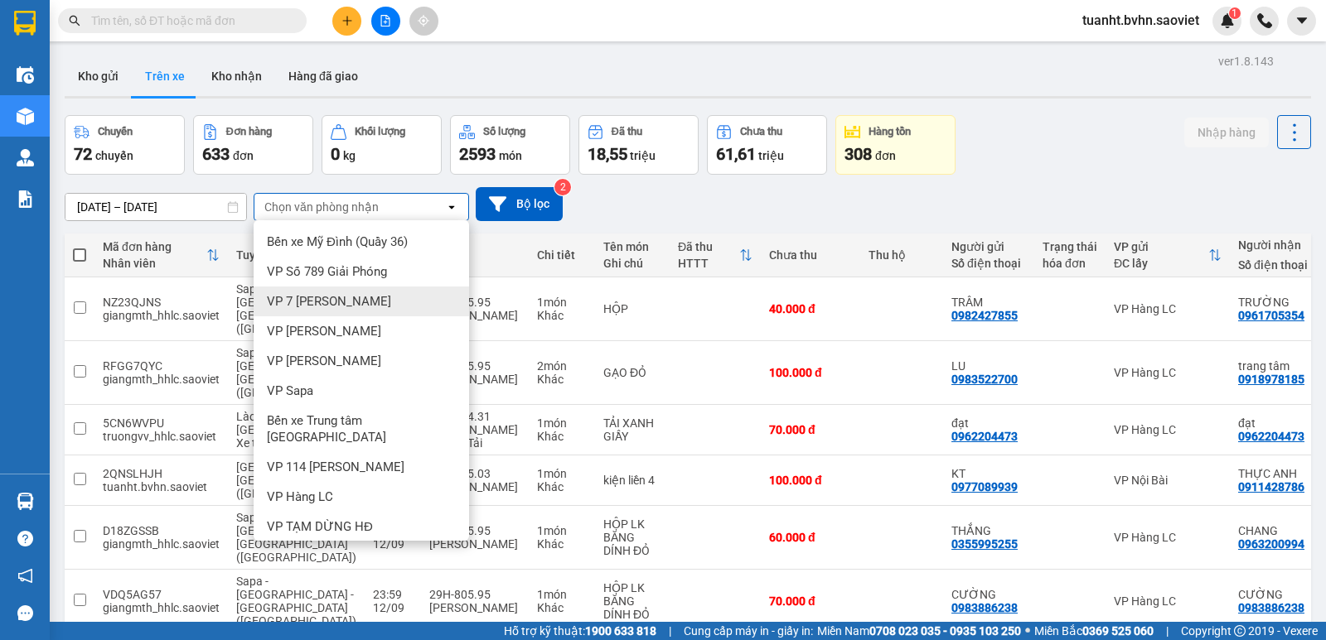
scroll to position [140, 0]
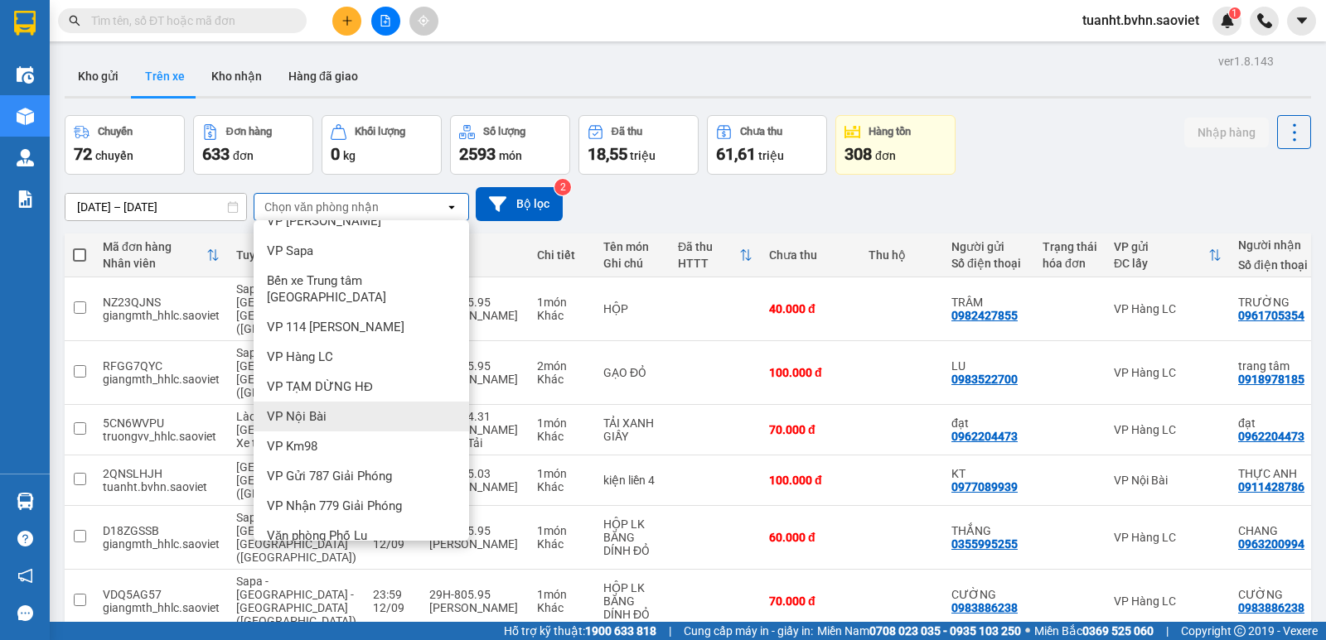
click at [351, 402] on div "VP Nội Bài" at bounding box center [361, 417] width 215 height 30
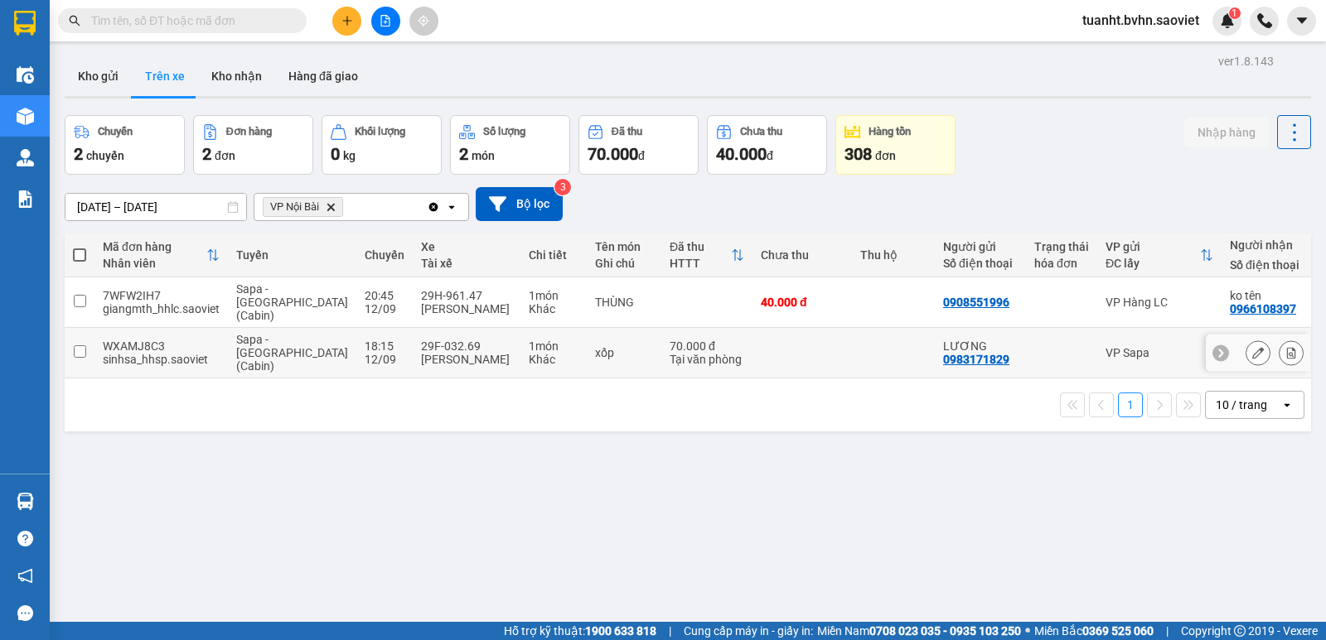
click at [85, 345] on input "checkbox" at bounding box center [80, 351] width 12 height 12
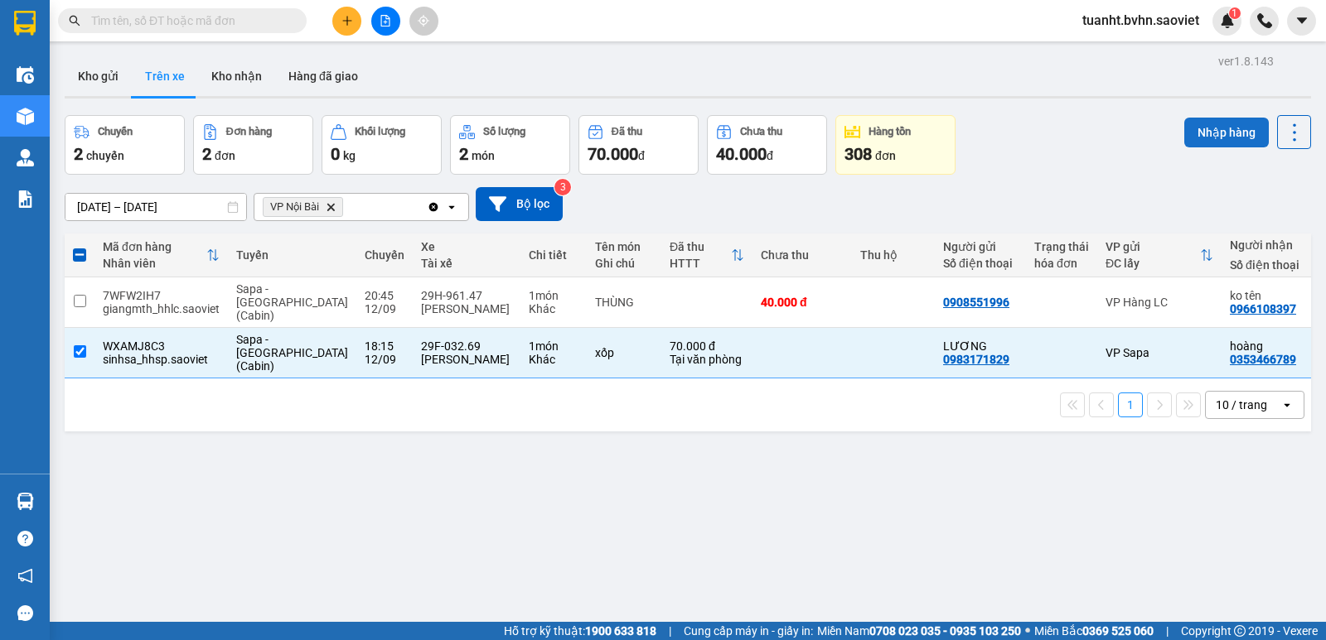
click at [1194, 129] on button "Nhập hàng" at bounding box center [1226, 133] width 85 height 30
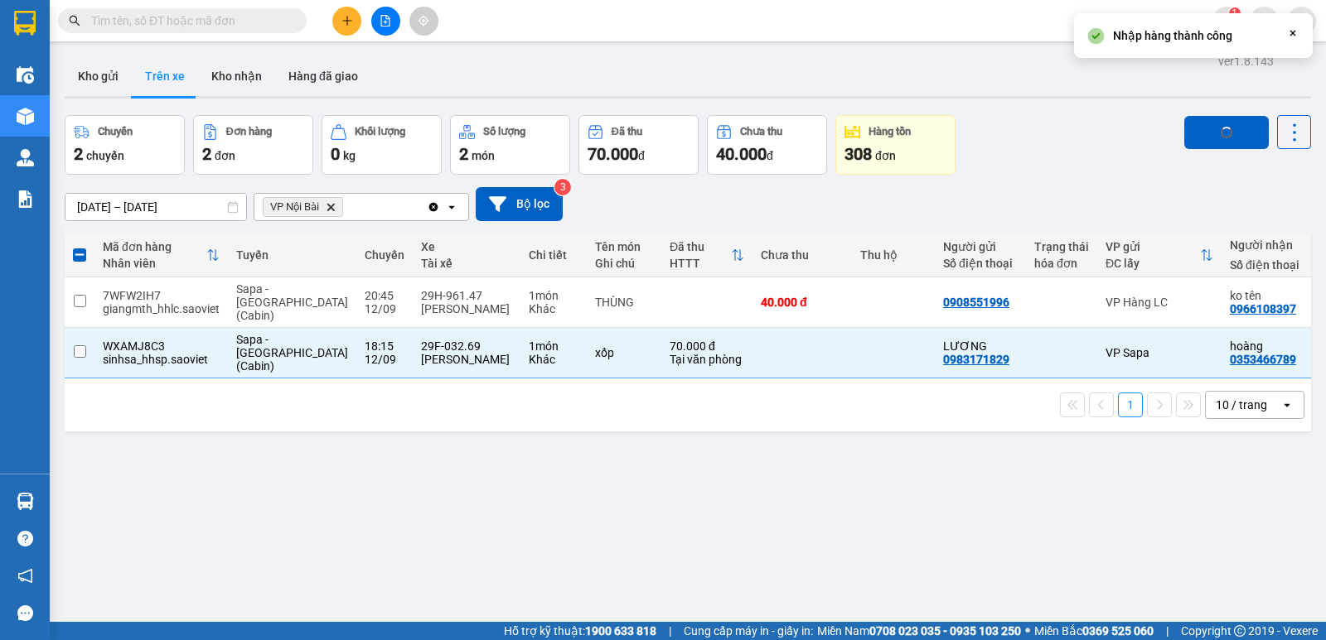
checkbox input "false"
